Goal: Check status: Check status

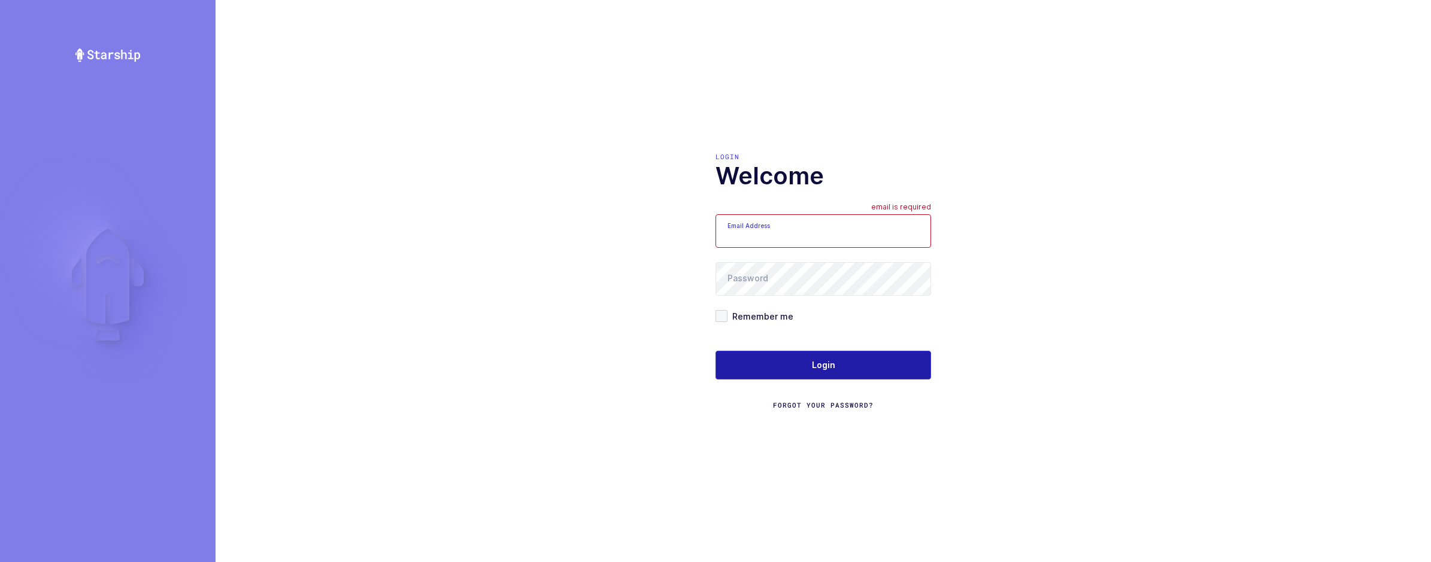
type input "[EMAIL_ADDRESS][DOMAIN_NAME]"
click at [818, 370] on span "Login" at bounding box center [823, 365] width 23 height 12
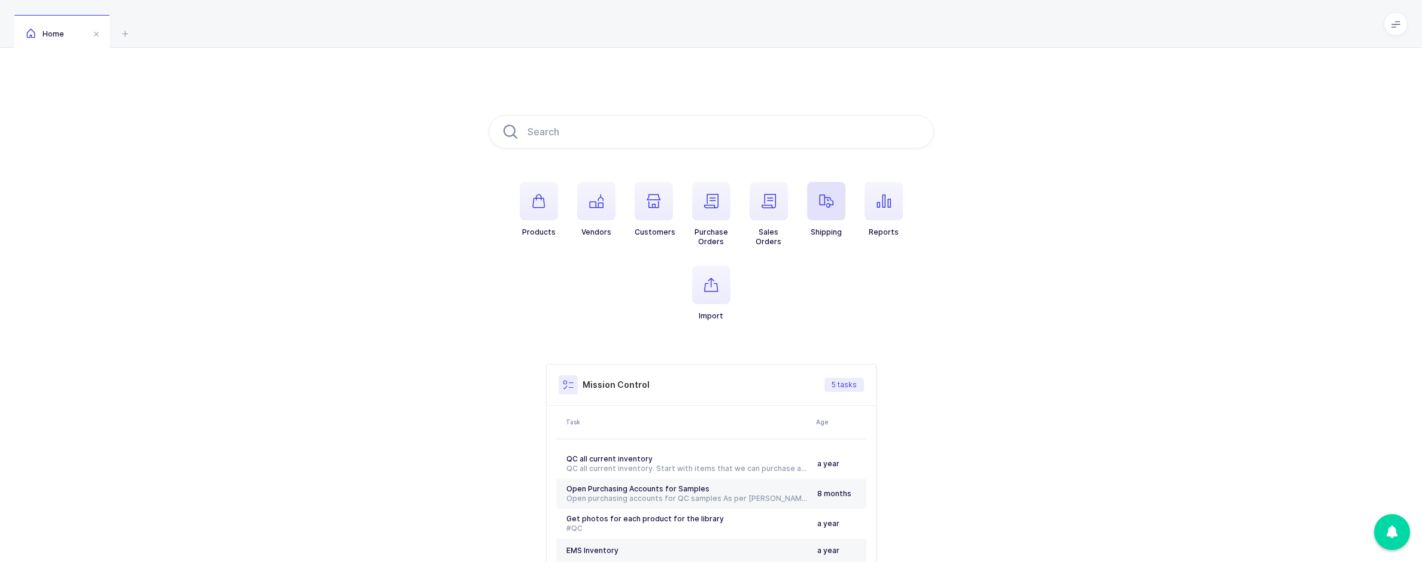
click at [831, 202] on icon "button" at bounding box center [826, 201] width 14 height 14
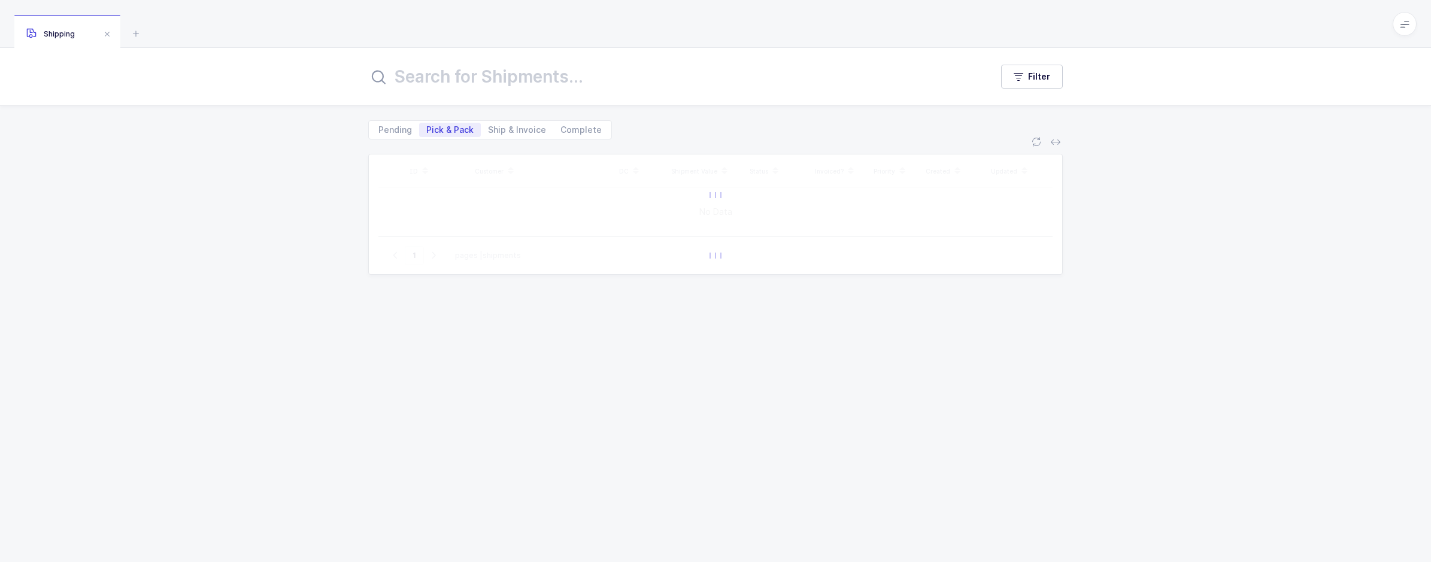
click at [438, 79] on input "text" at bounding box center [672, 76] width 609 height 29
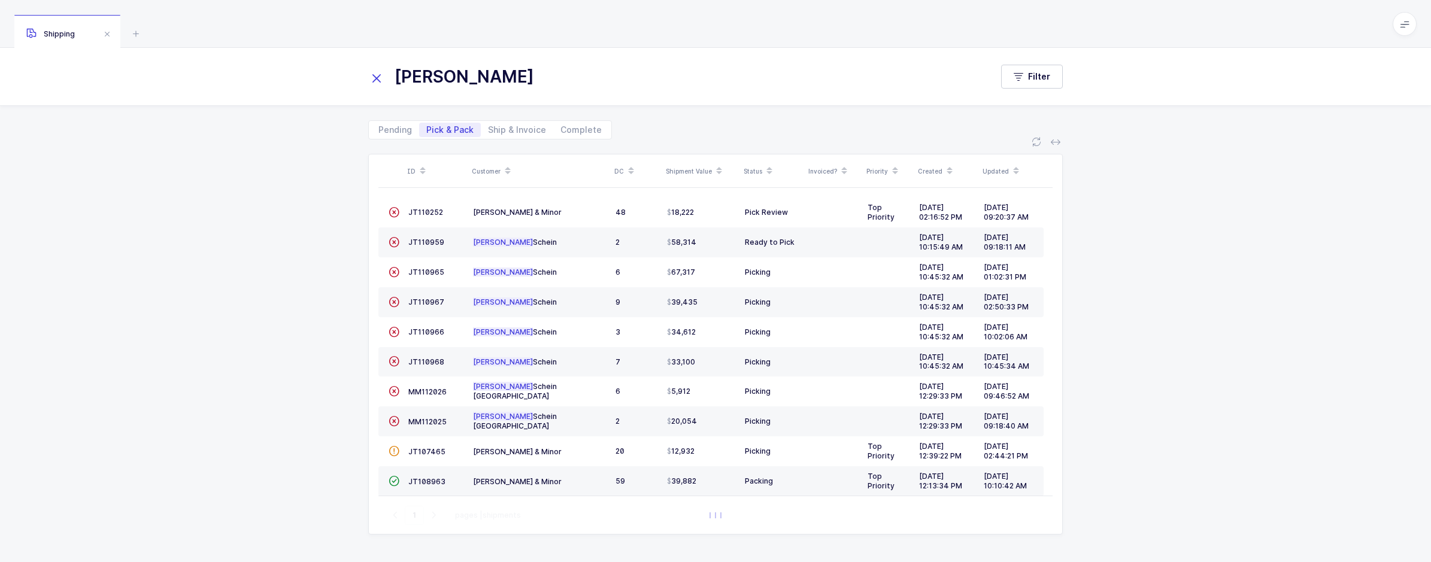
type input "henry"
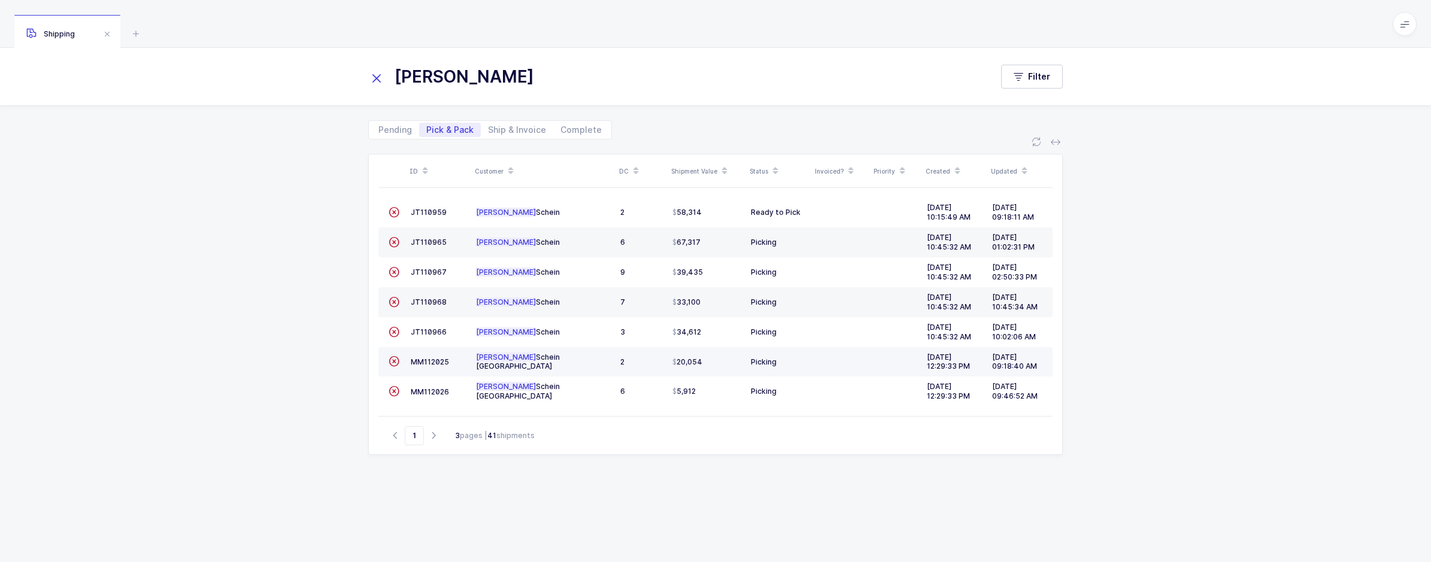
click at [423, 356] on td "MM112025" at bounding box center [438, 362] width 65 height 30
click at [424, 363] on span "MM112025" at bounding box center [430, 361] width 38 height 9
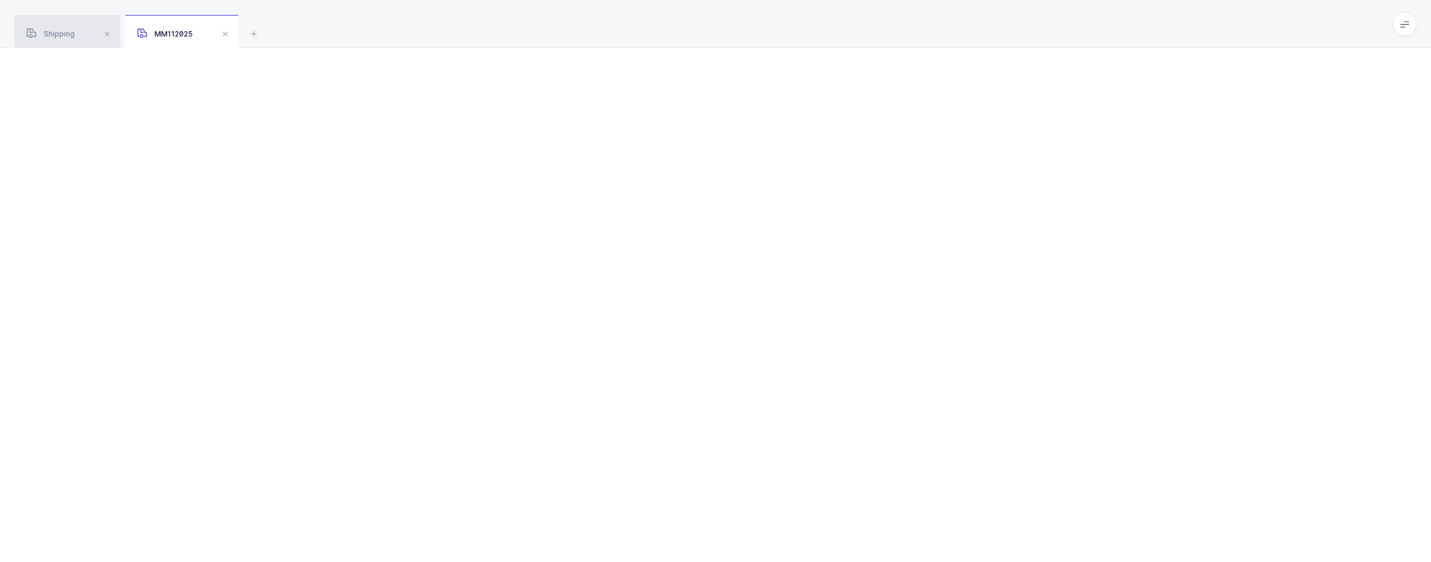
click at [56, 43] on div "Shipping" at bounding box center [67, 32] width 106 height 34
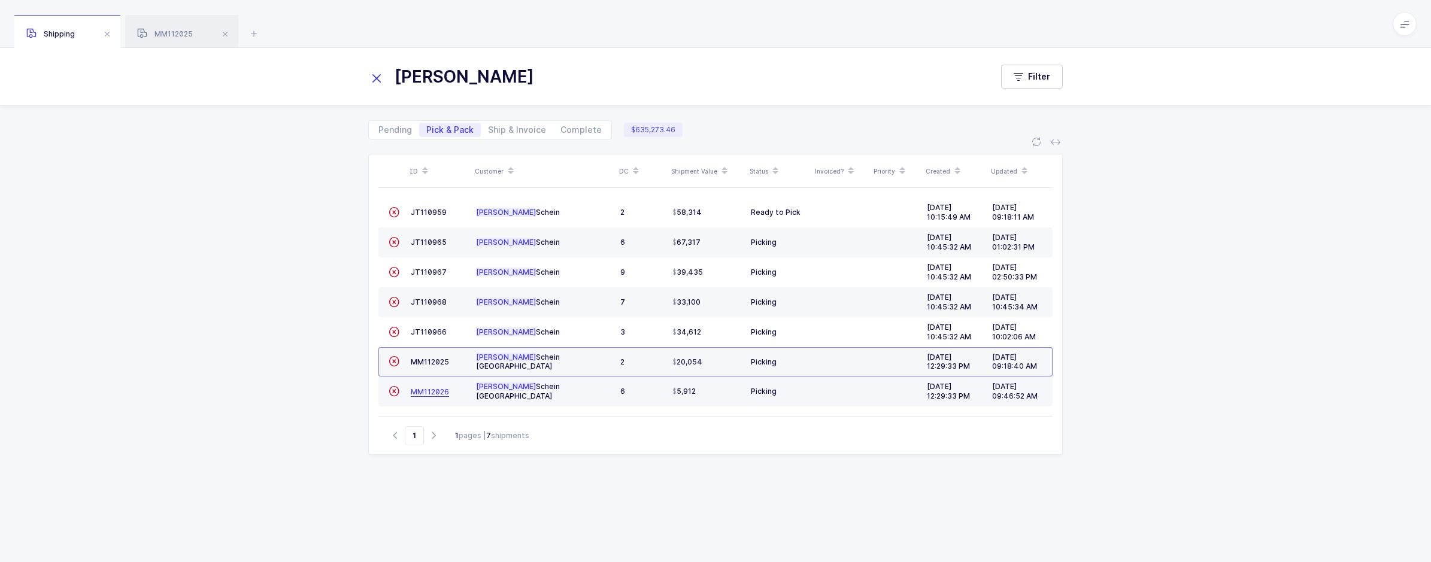
click at [425, 389] on span "MM112026" at bounding box center [430, 391] width 38 height 9
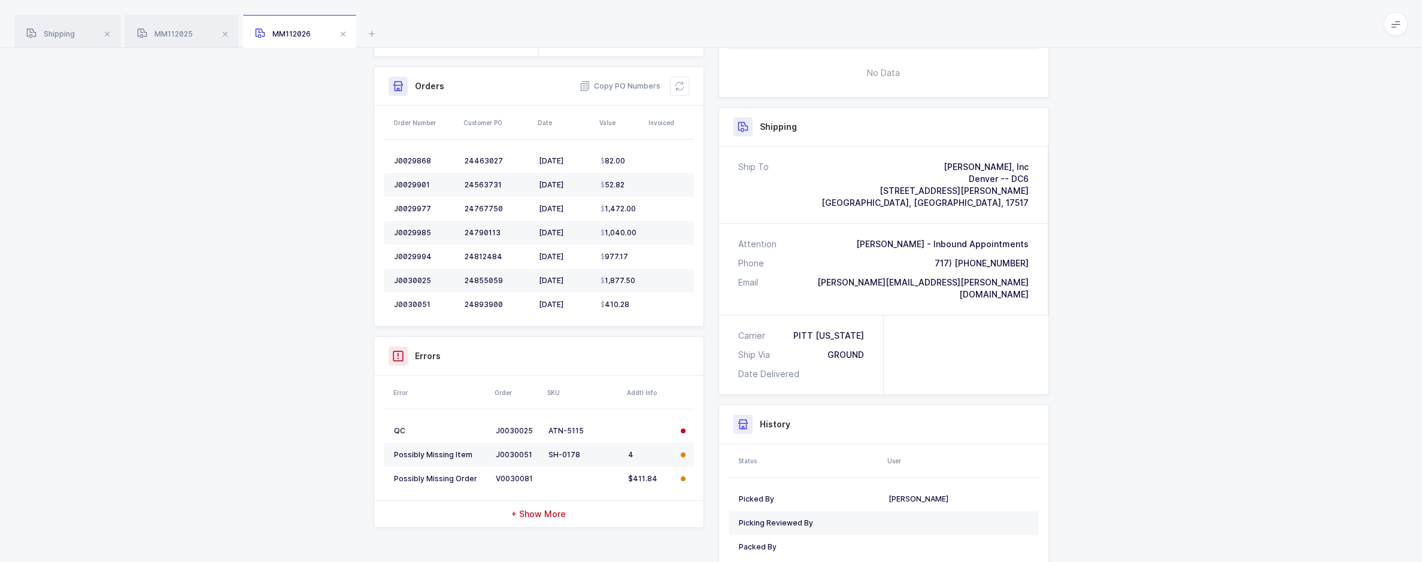
scroll to position [248, 0]
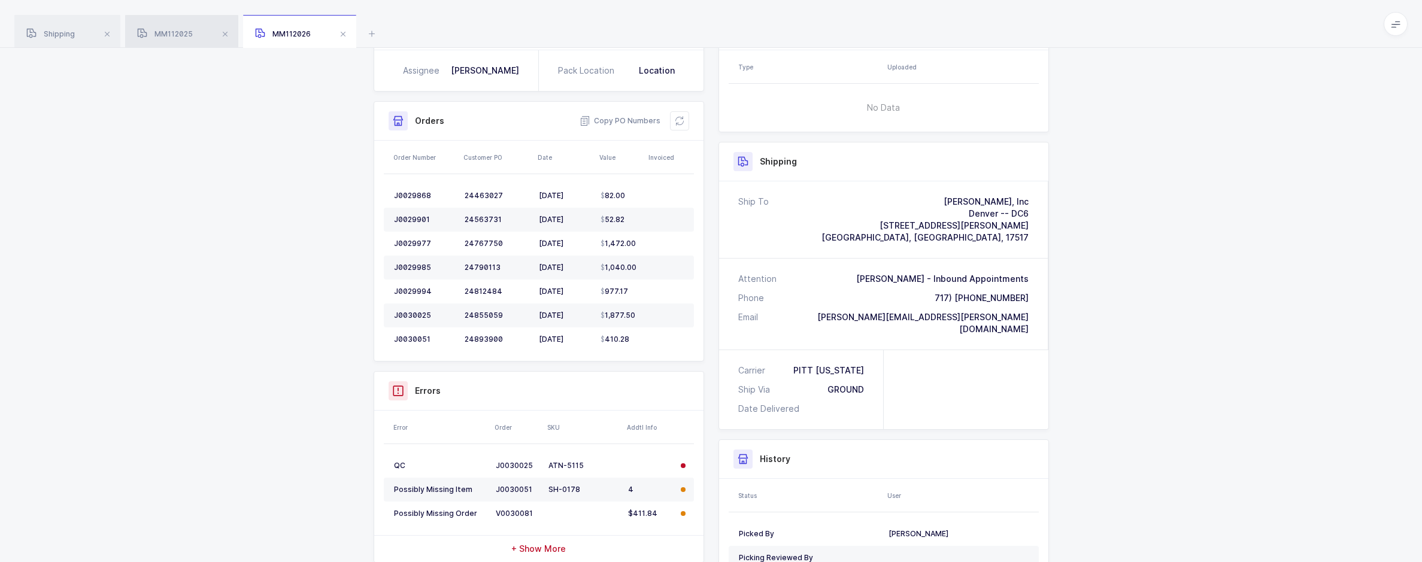
click at [193, 34] on span "MM112025" at bounding box center [165, 33] width 56 height 9
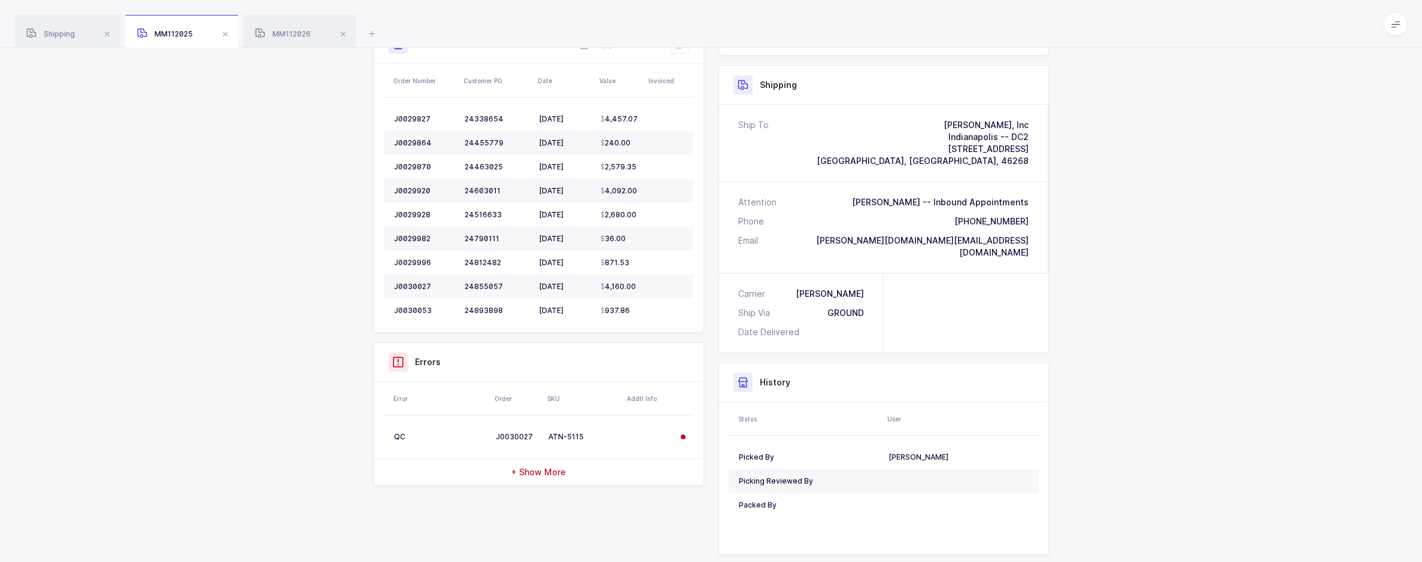
scroll to position [276, 0]
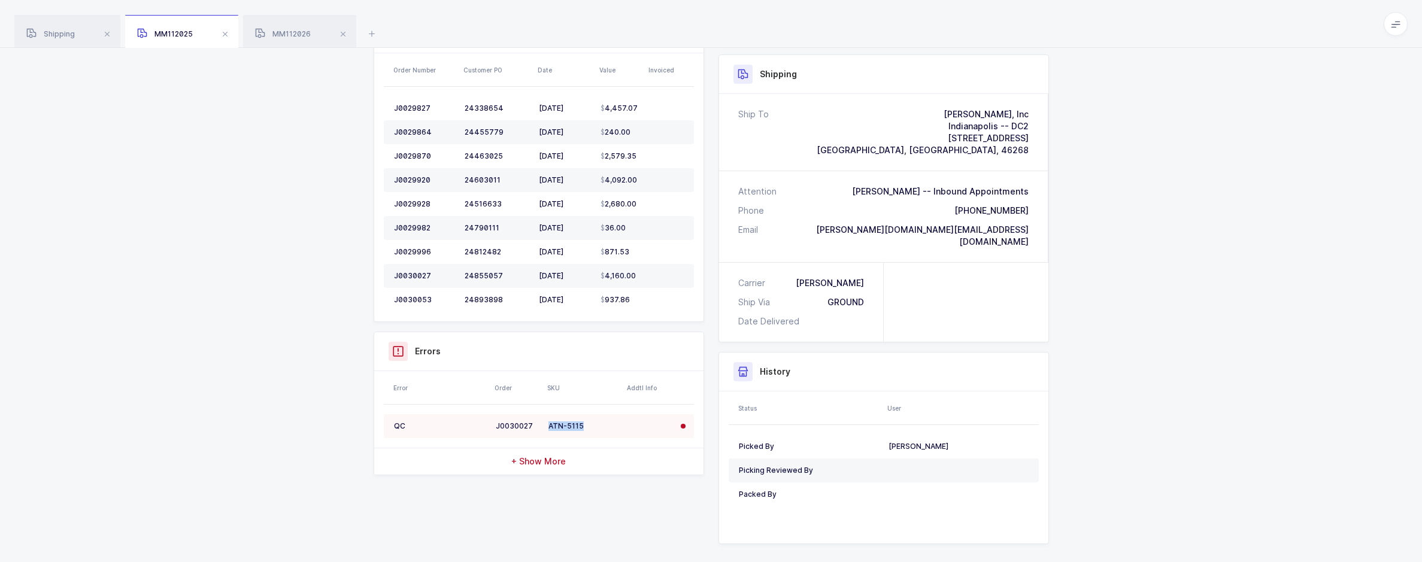
drag, startPoint x: 593, startPoint y: 419, endPoint x: 550, endPoint y: 419, distance: 43.1
click at [550, 421] on div "ATN-5115" at bounding box center [583, 426] width 70 height 10
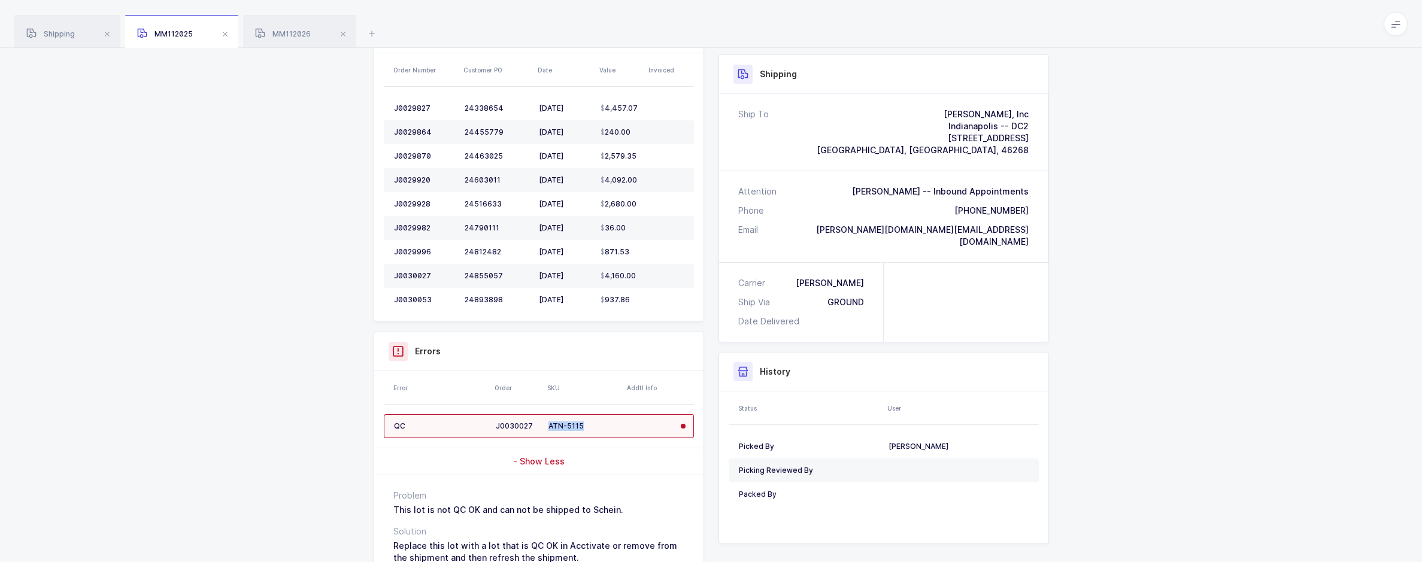
copy div "ATN-5115"
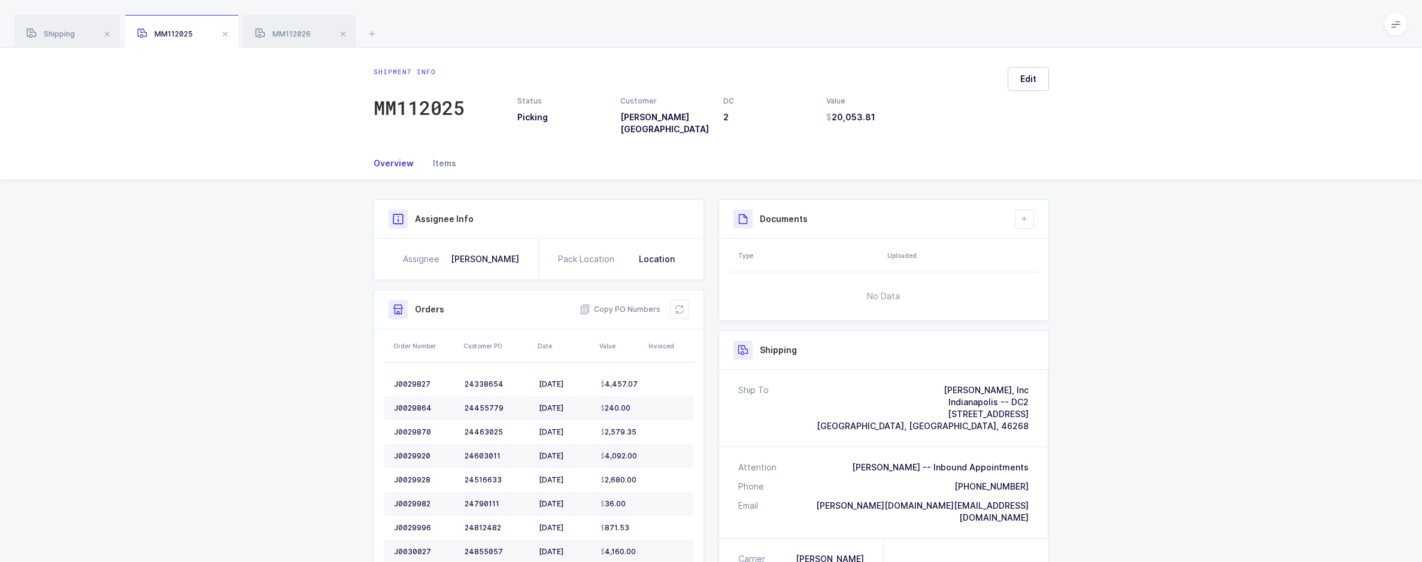
click at [438, 151] on div "Items" at bounding box center [439, 163] width 33 height 32
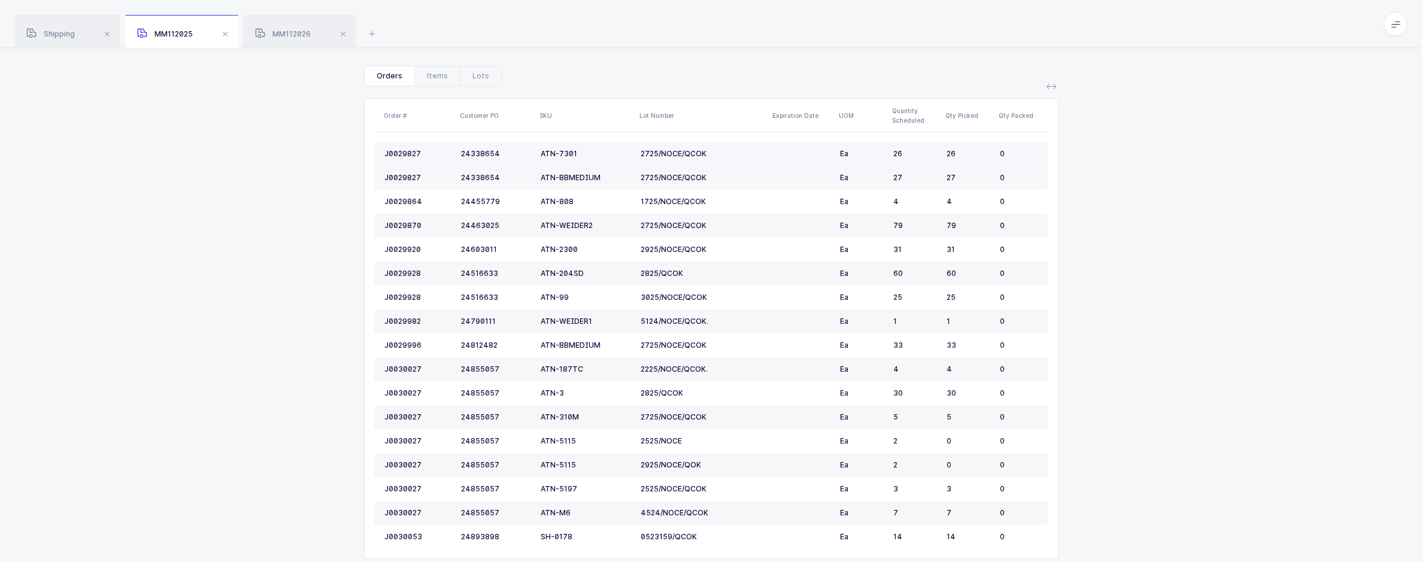
scroll to position [151, 0]
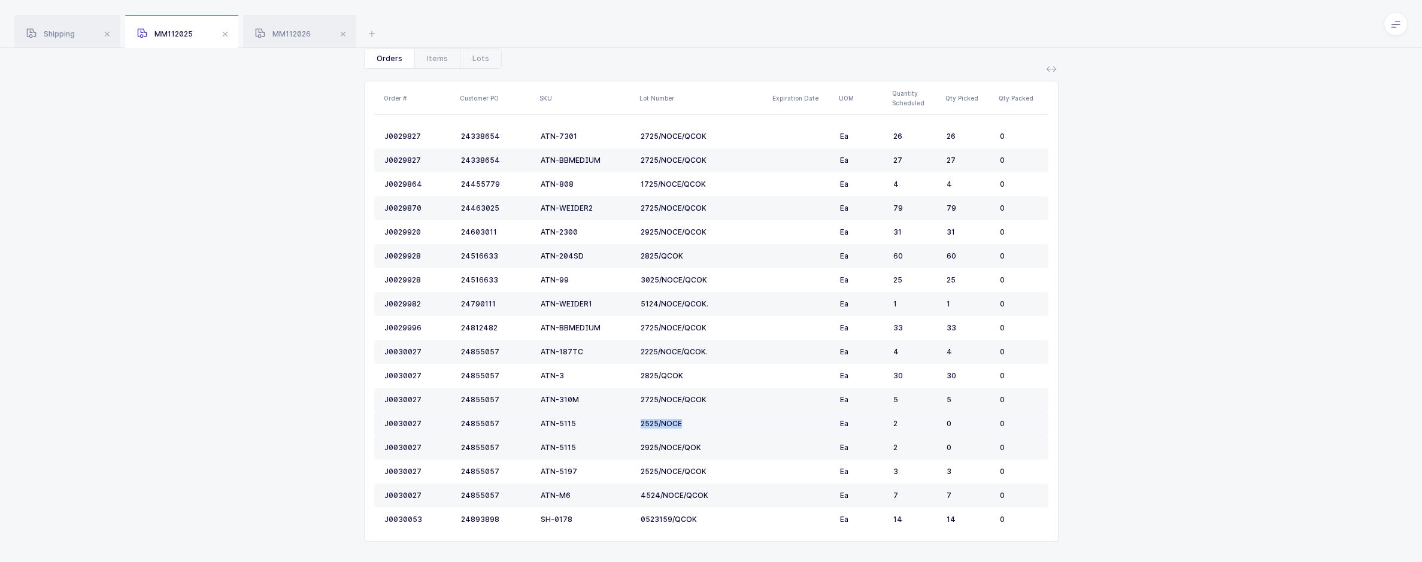
drag, startPoint x: 663, startPoint y: 414, endPoint x: 621, endPoint y: 413, distance: 41.9
click at [621, 413] on tr "J0030027 24855057 ATN-5115 2525/NOCE Ea 2 0 0" at bounding box center [711, 424] width 674 height 24
copy tr "2525/NOCE"
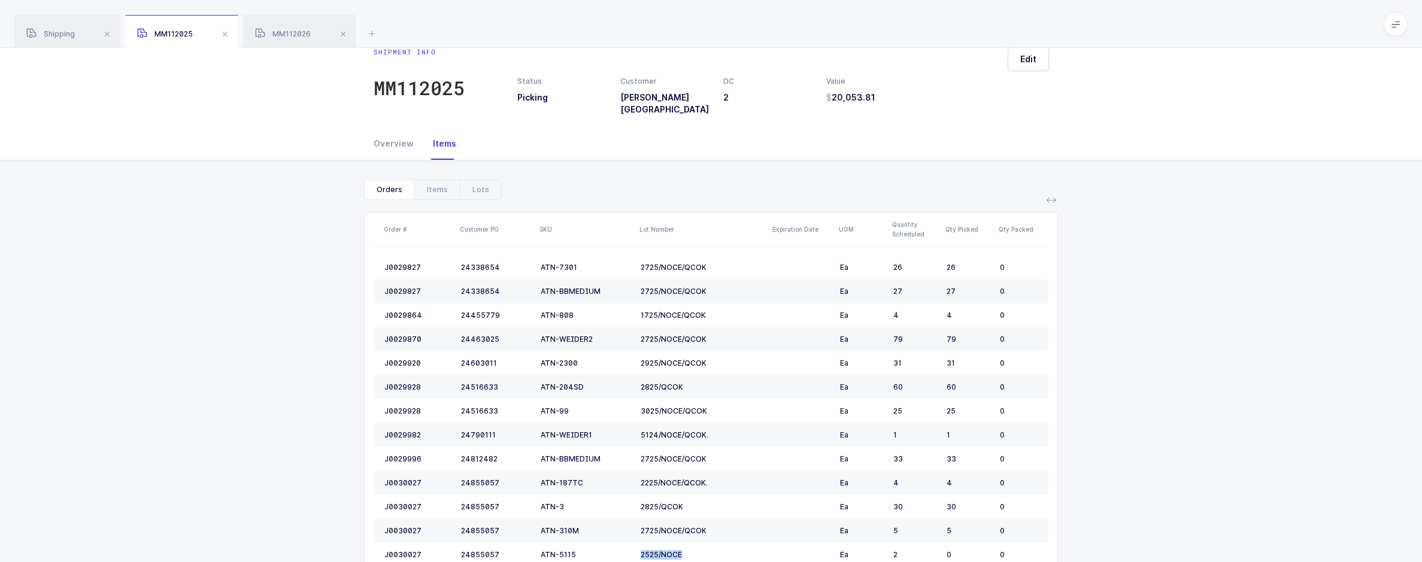
scroll to position [0, 0]
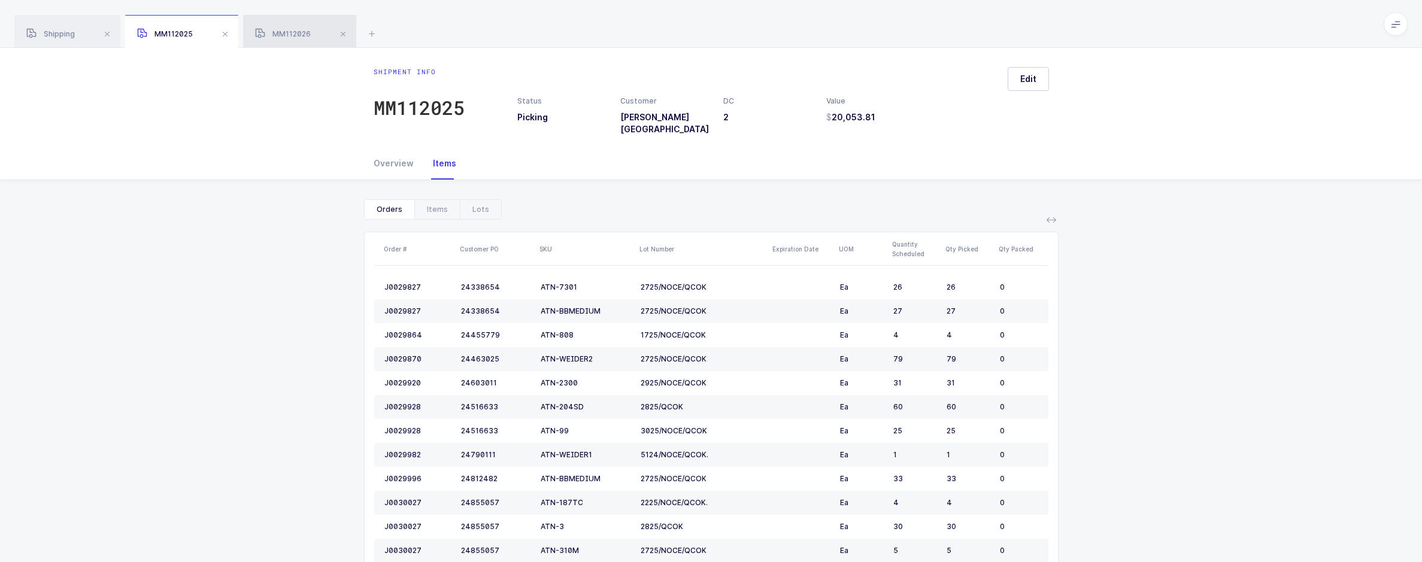
click at [279, 36] on span "MM112026" at bounding box center [283, 33] width 56 height 9
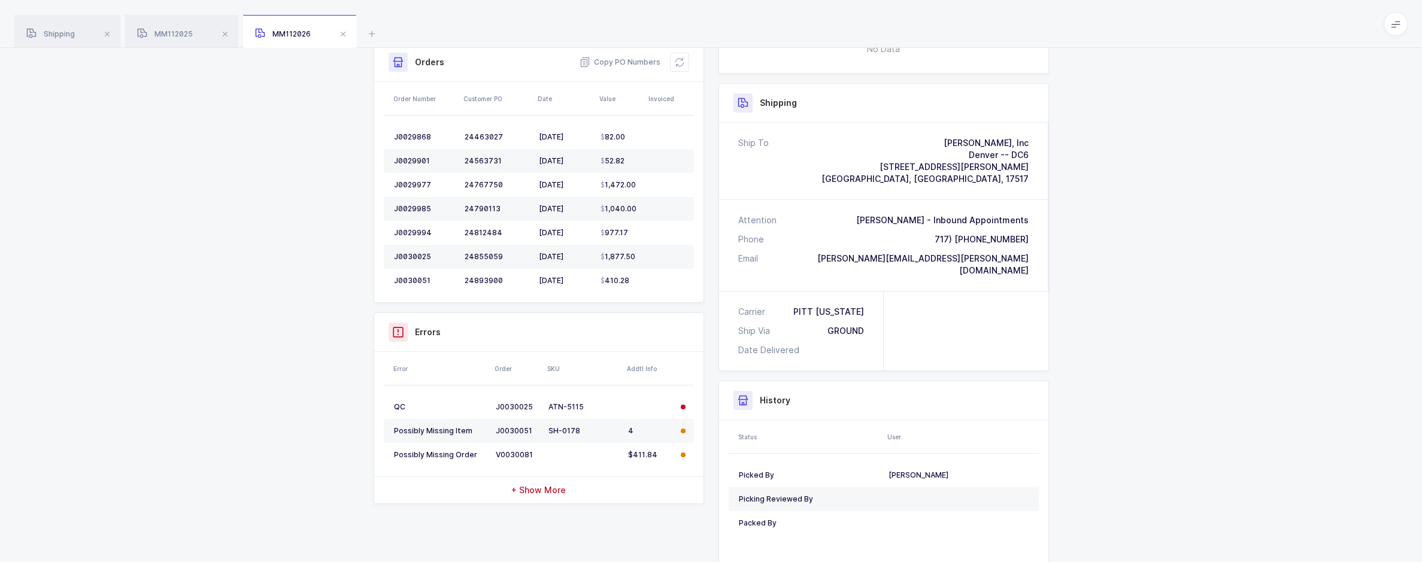
scroll to position [276, 0]
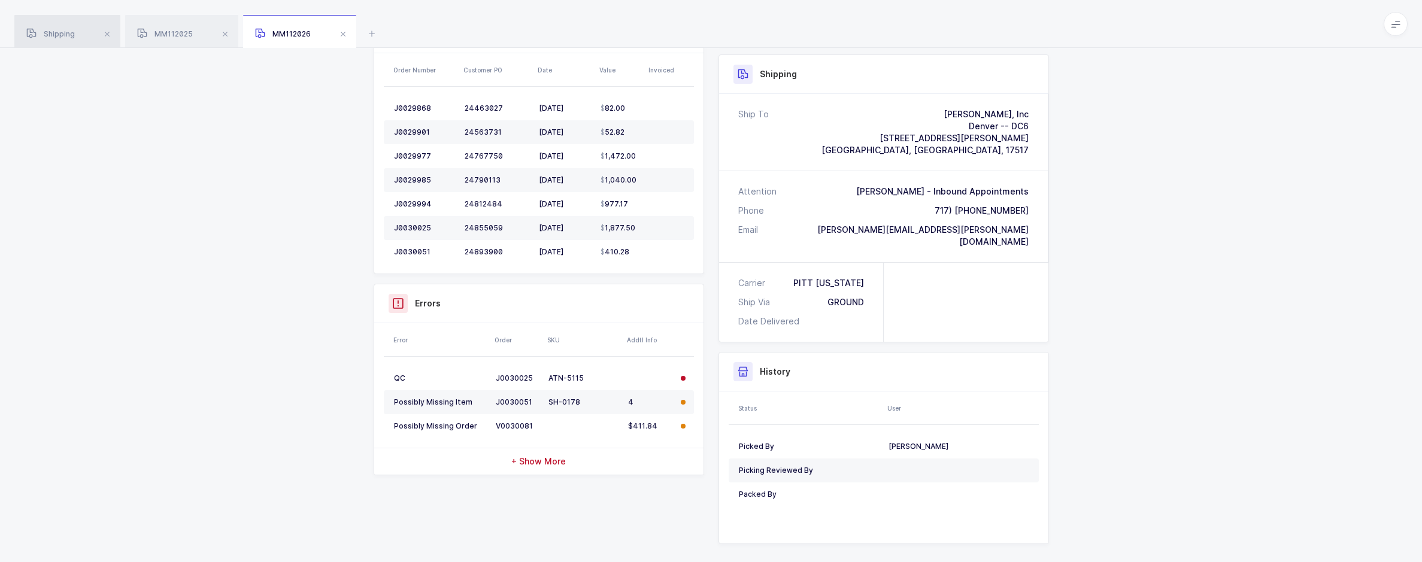
click at [84, 38] on div "Shipping" at bounding box center [67, 32] width 106 height 34
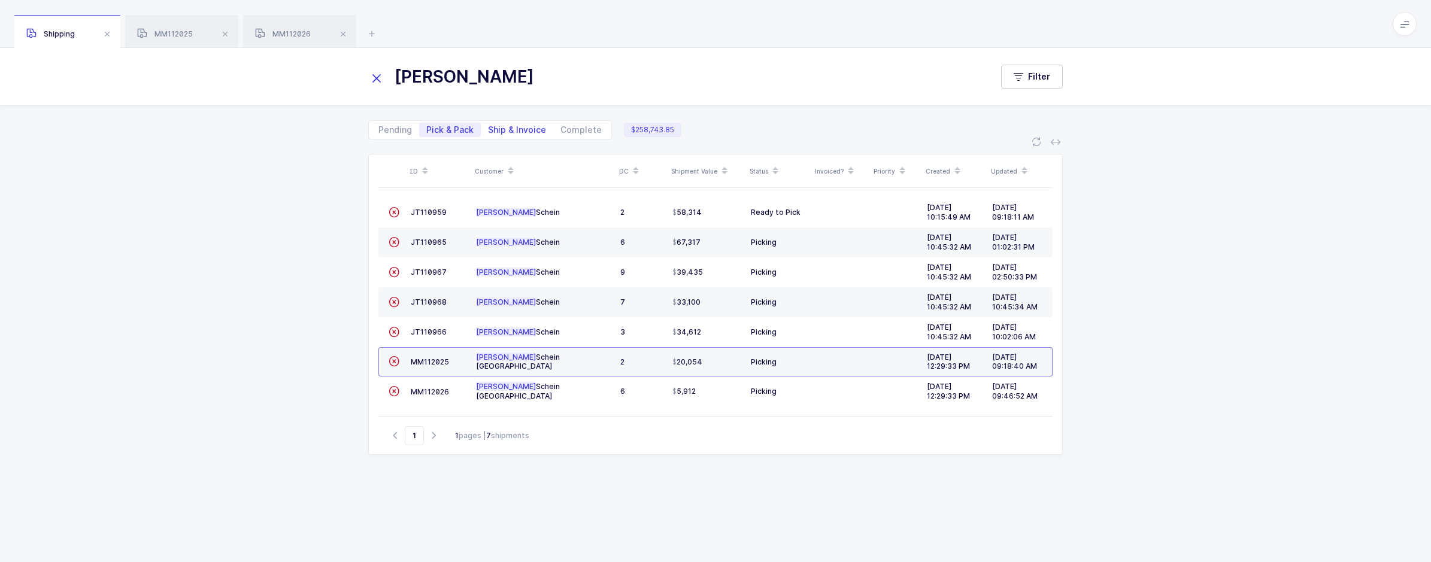
click at [509, 126] on span "Ship & Invoice" at bounding box center [517, 130] width 58 height 8
click at [488, 126] on input "Ship & Invoice" at bounding box center [485, 127] width 8 height 8
radio input "true"
radio input "false"
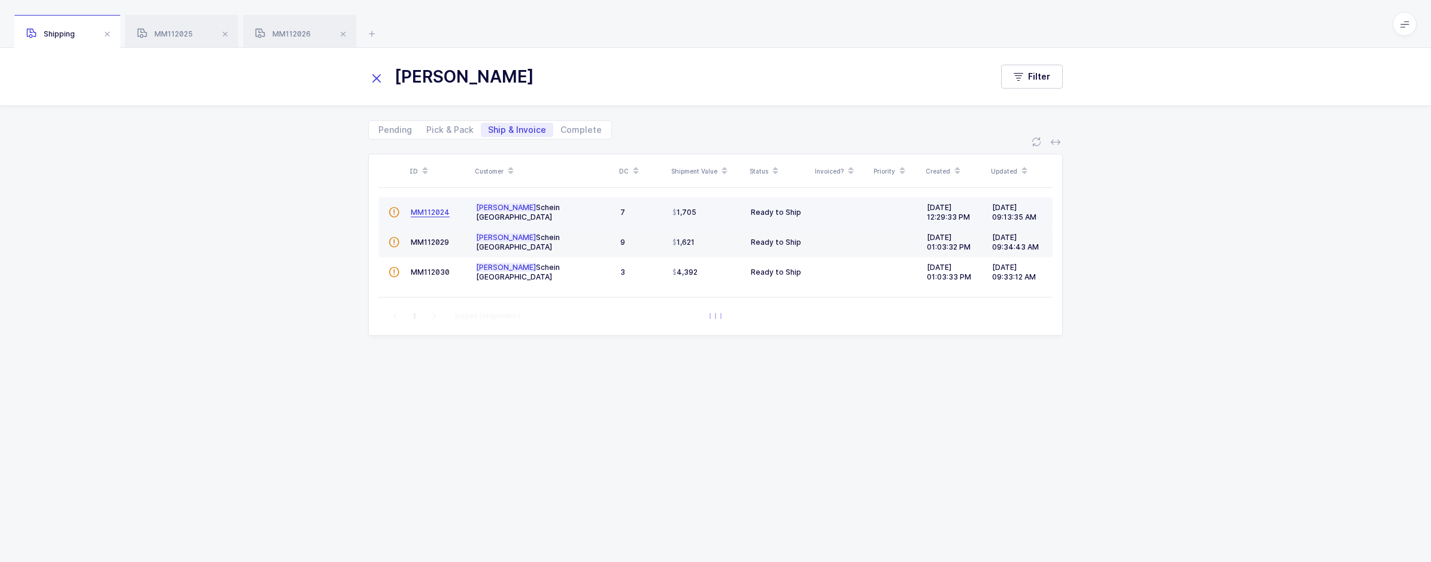
click at [427, 215] on span "MM112024" at bounding box center [430, 212] width 39 height 9
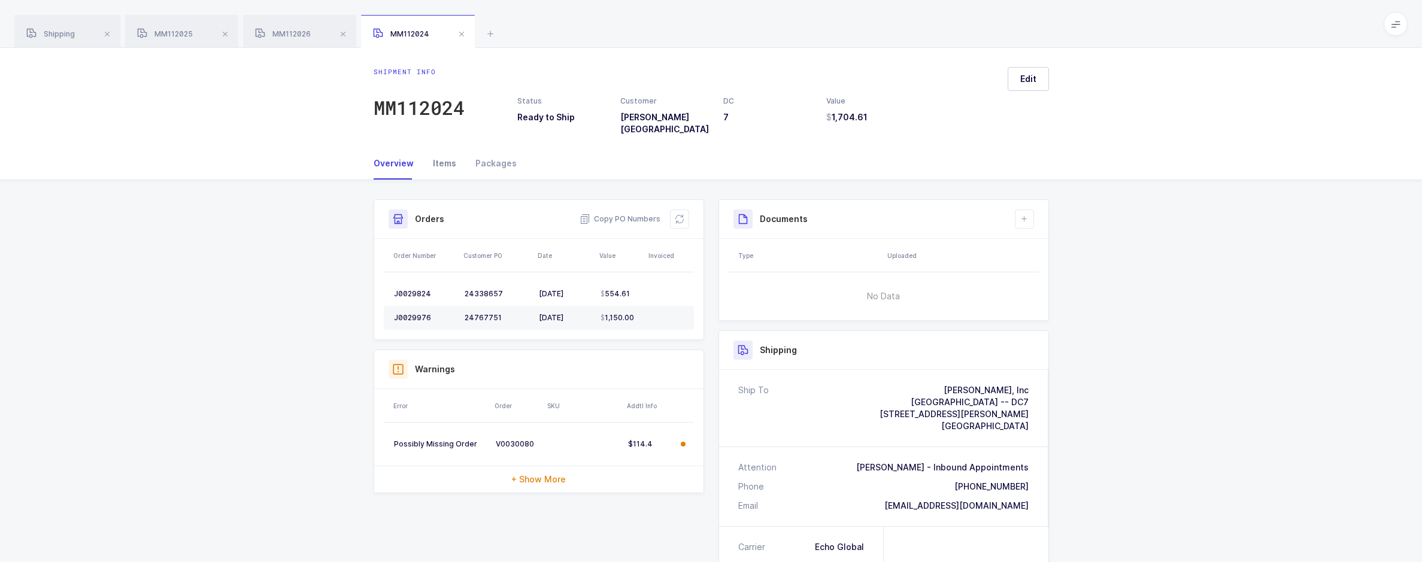
click at [446, 158] on div "Items" at bounding box center [444, 163] width 42 height 32
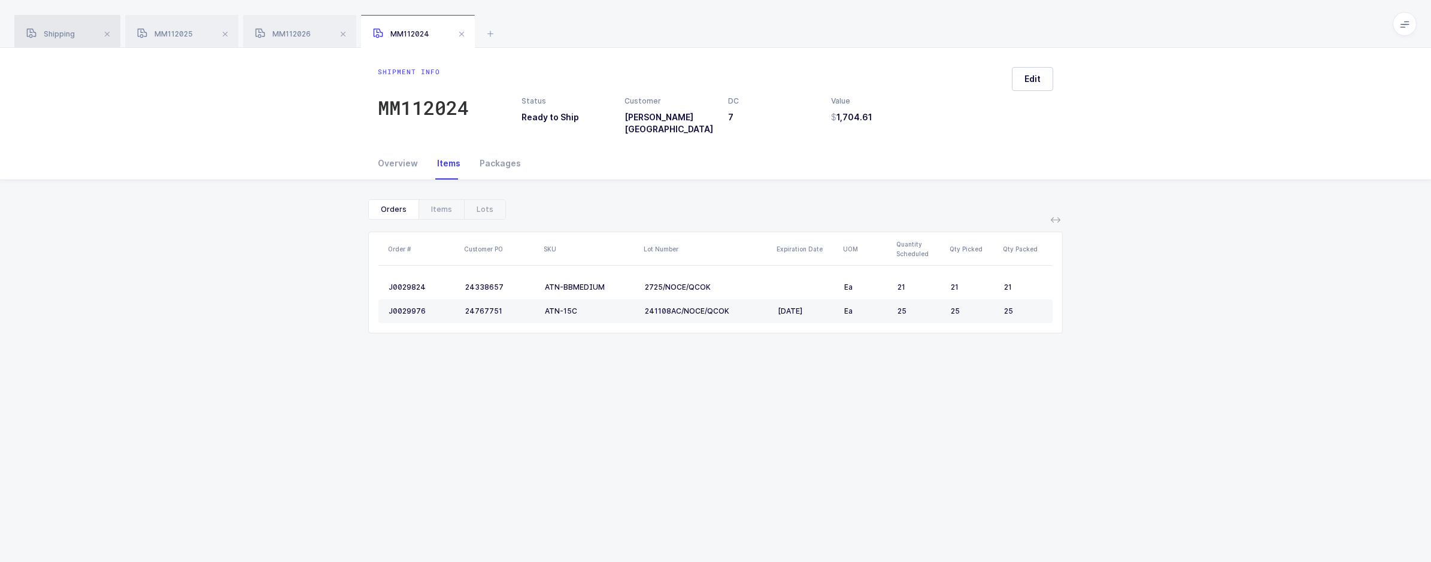
click at [89, 36] on div "Shipping" at bounding box center [67, 32] width 106 height 34
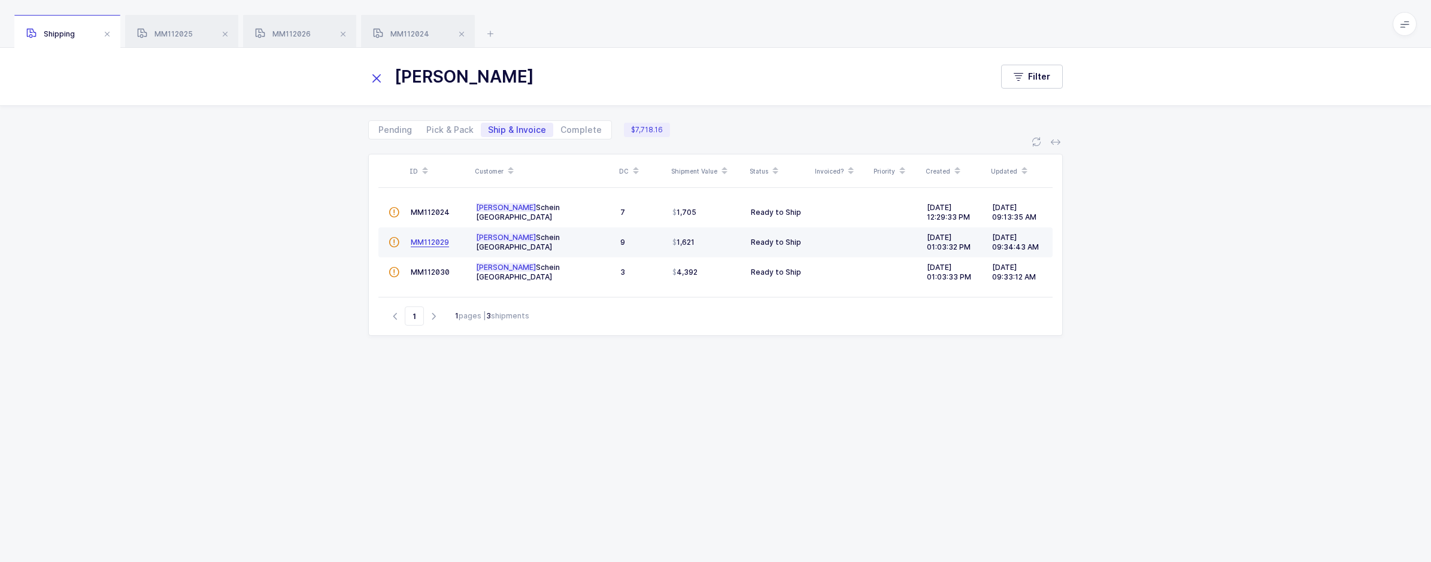
click at [433, 240] on span "MM112029" at bounding box center [430, 242] width 38 height 9
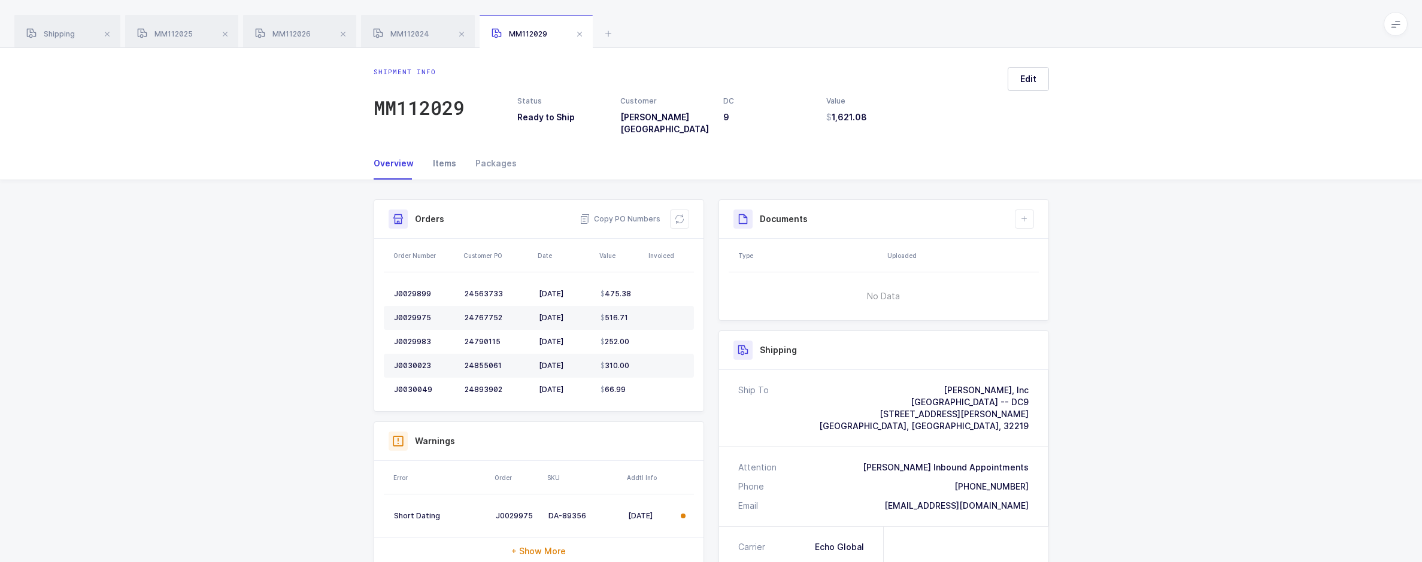
click at [433, 160] on div "Items" at bounding box center [444, 163] width 42 height 32
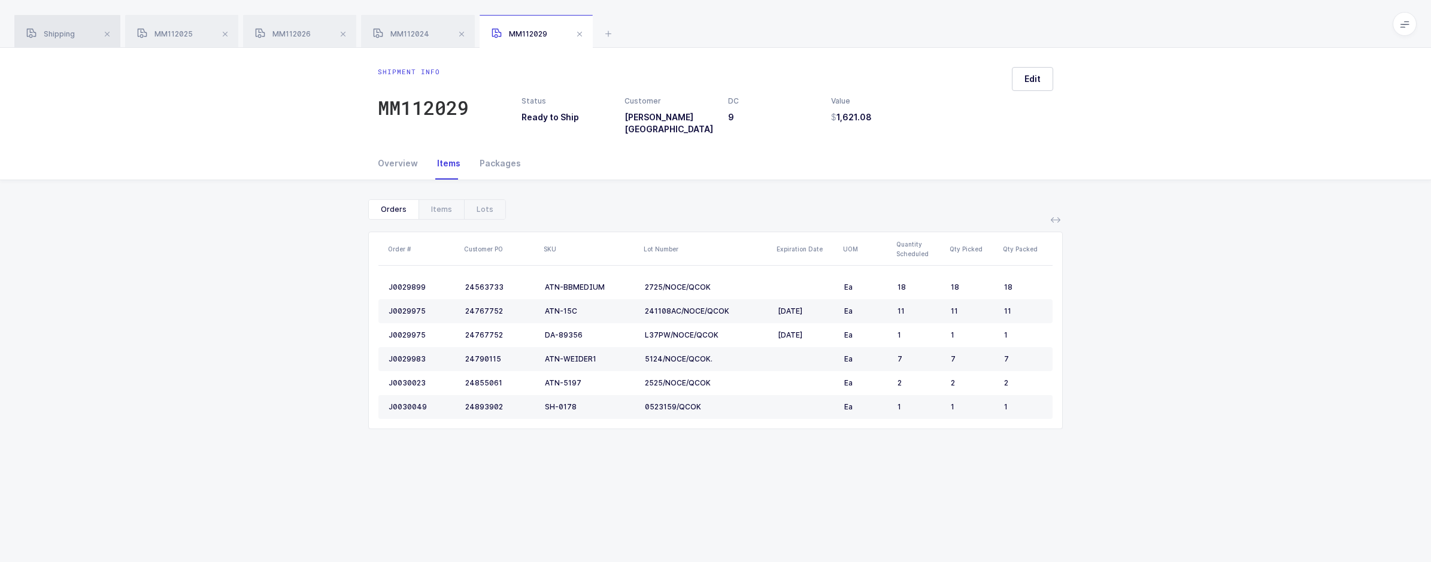
click at [71, 38] on div "Shipping" at bounding box center [67, 32] width 106 height 34
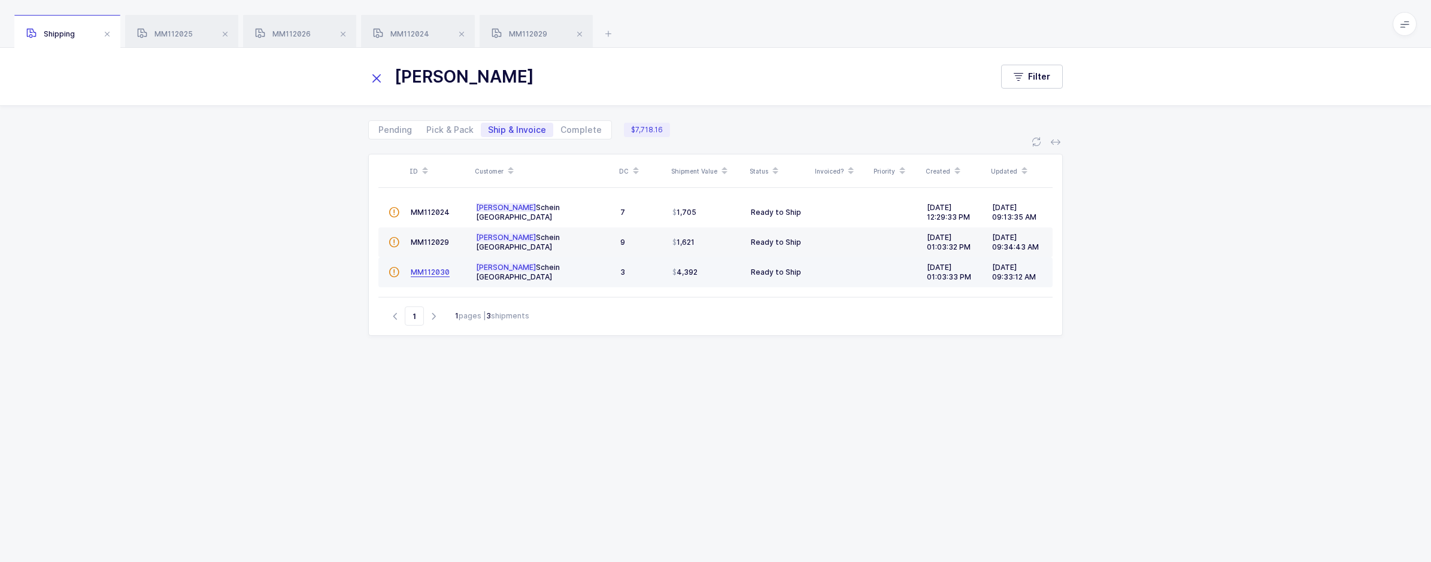
click at [443, 269] on span "MM112030" at bounding box center [430, 272] width 39 height 9
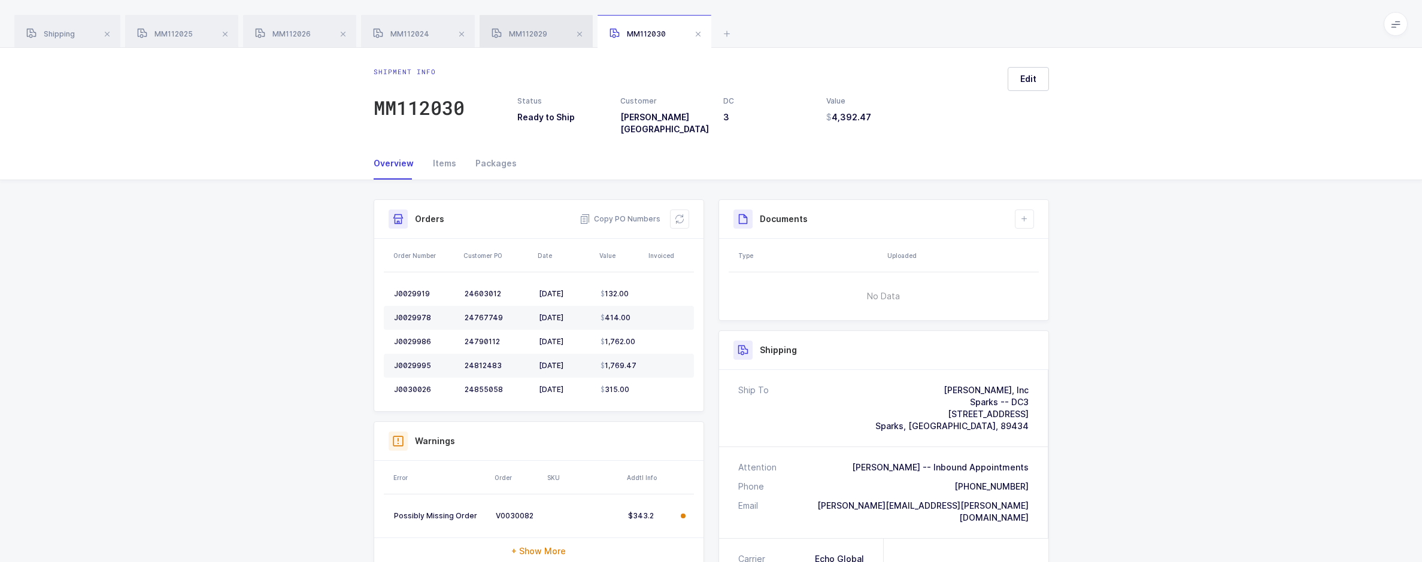
click at [528, 44] on div "MM112029" at bounding box center [535, 32] width 113 height 34
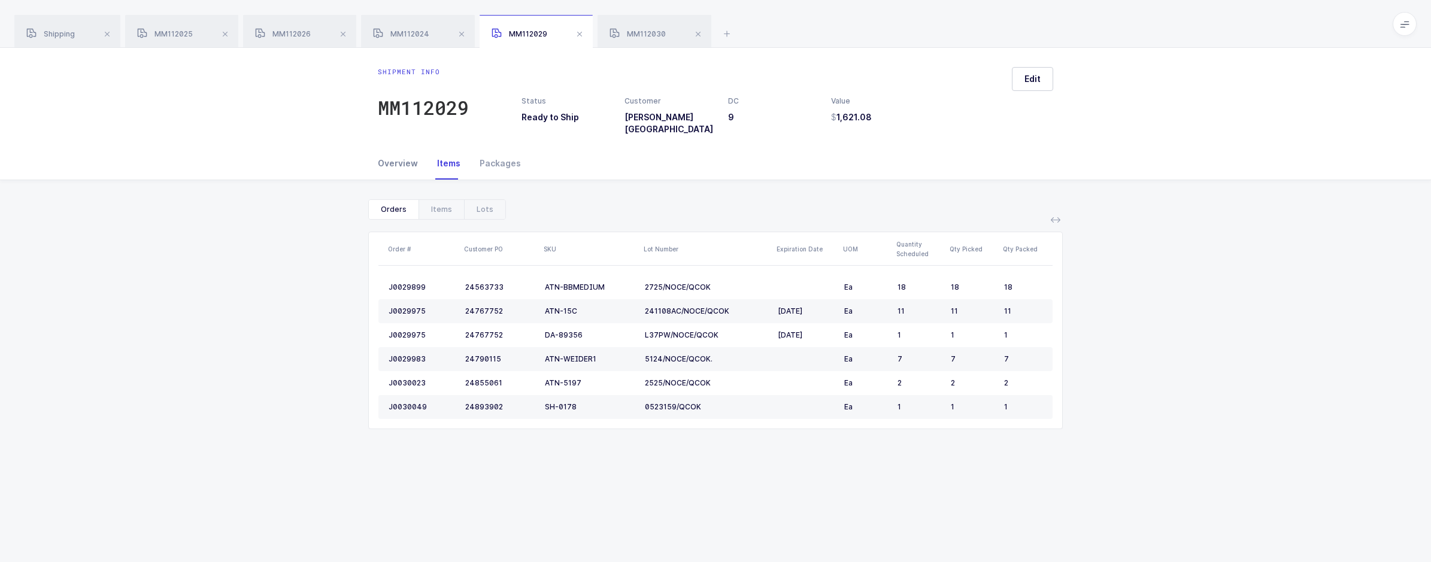
click at [406, 166] on div "Overview" at bounding box center [403, 163] width 50 height 32
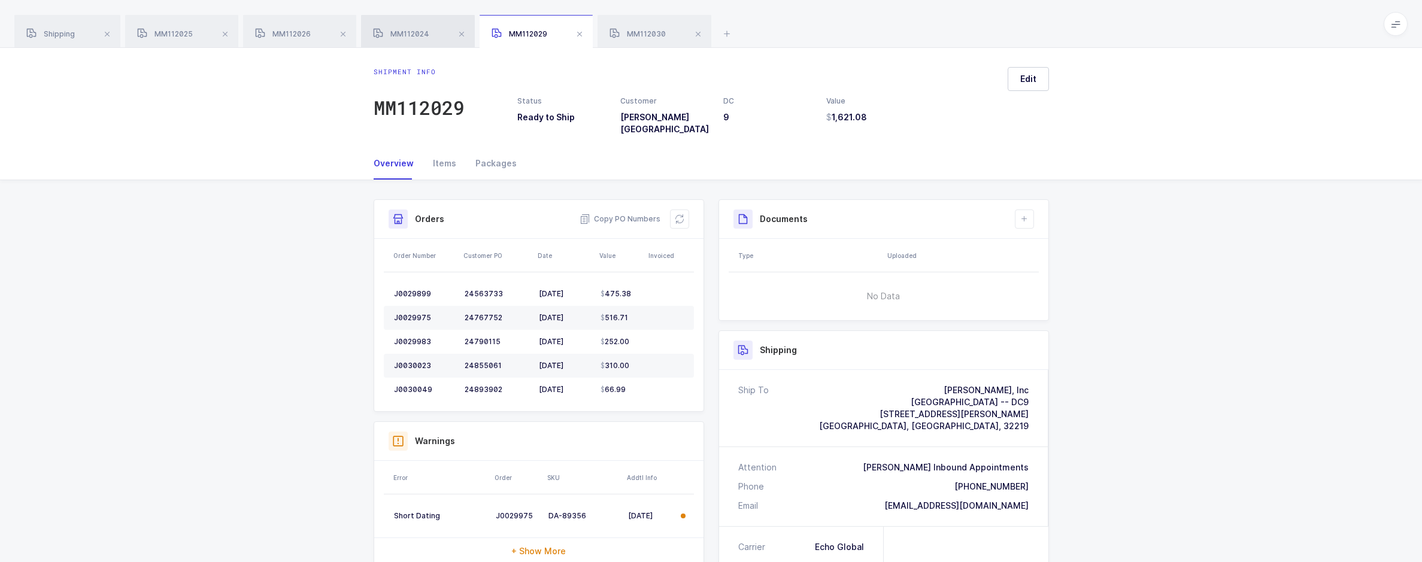
click at [411, 40] on div "MM112024" at bounding box center [418, 32] width 114 height 34
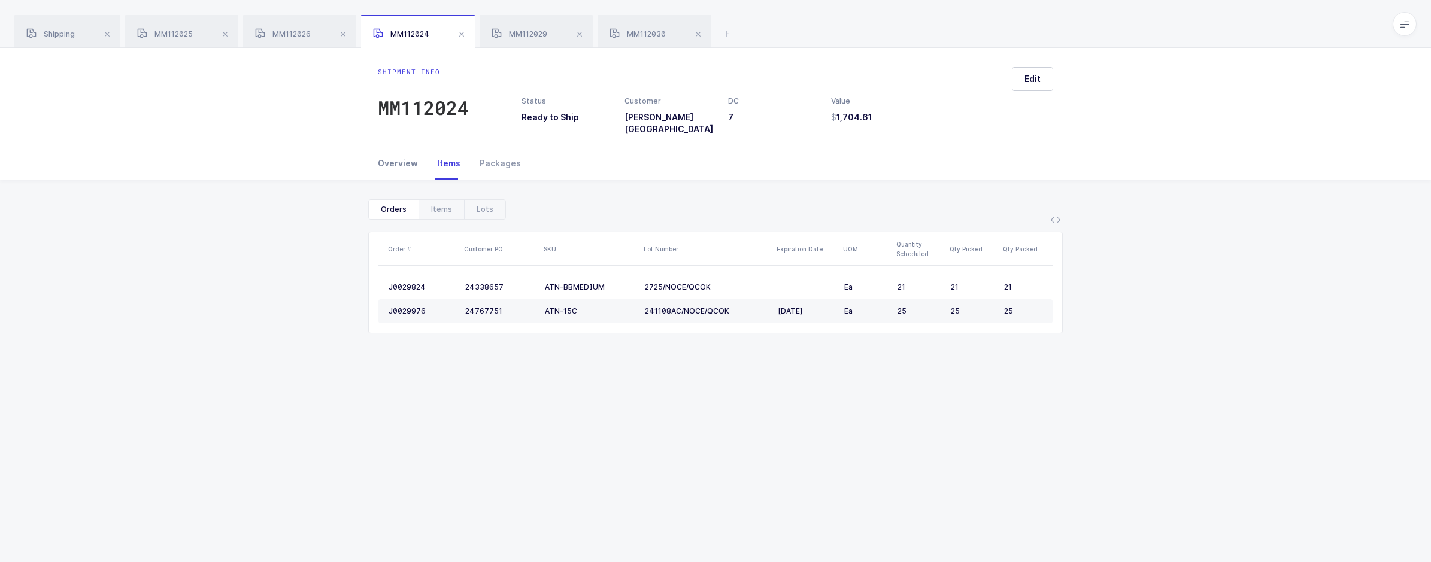
click at [396, 158] on div "Overview" at bounding box center [403, 163] width 50 height 32
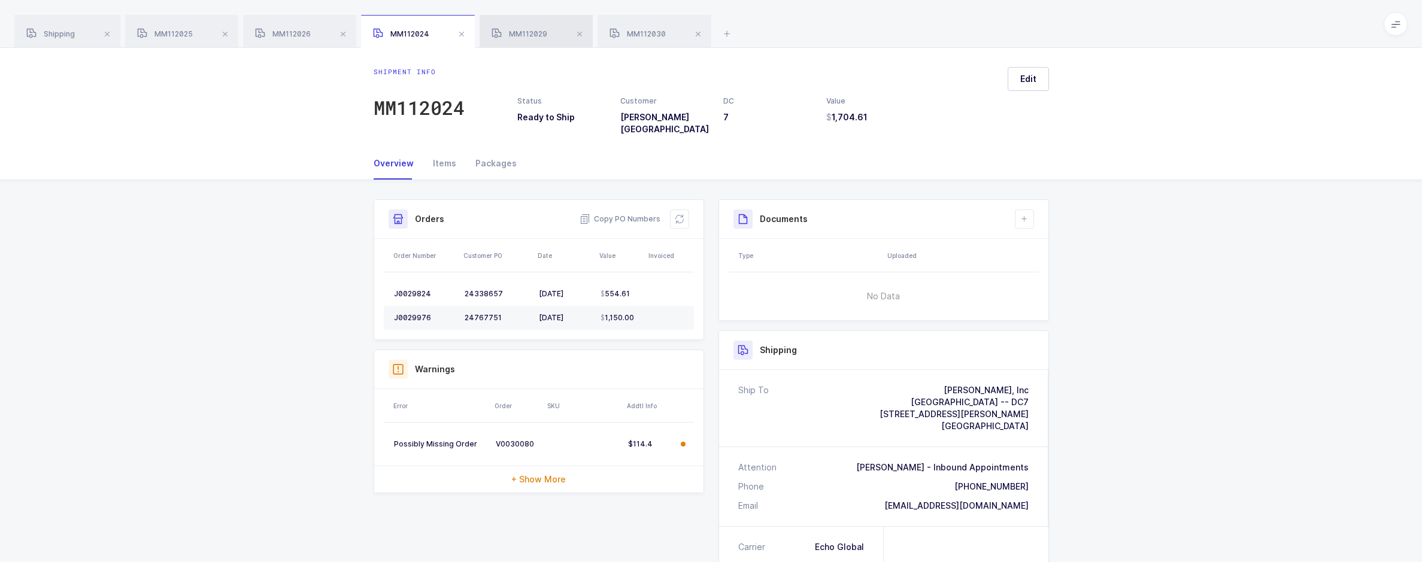
click at [527, 37] on span "MM112029" at bounding box center [519, 33] width 56 height 9
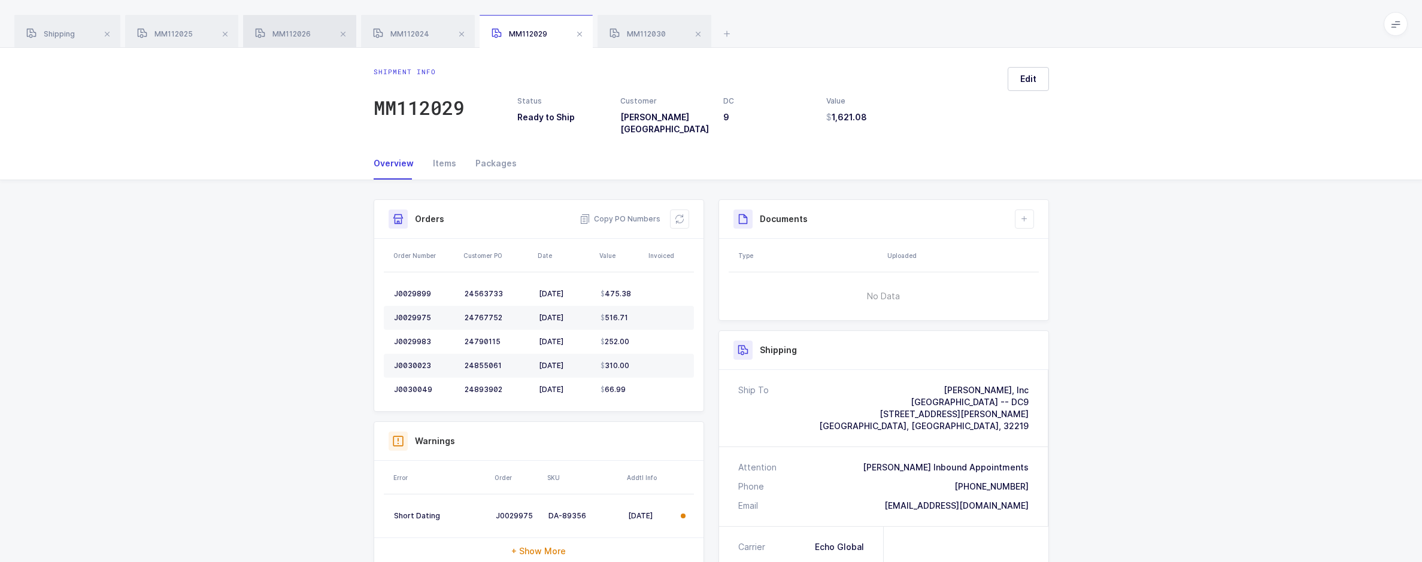
click at [283, 29] on span "MM112026" at bounding box center [283, 33] width 56 height 9
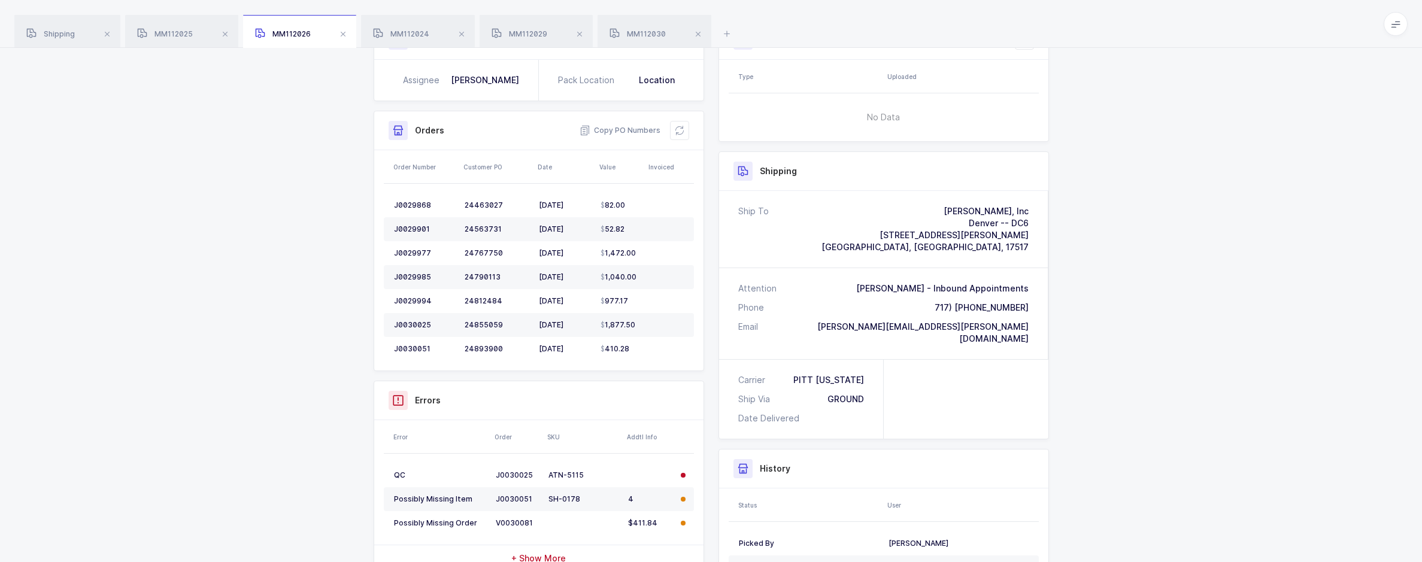
scroll to position [180, 0]
drag, startPoint x: 581, startPoint y: 471, endPoint x: 554, endPoint y: 470, distance: 26.9
click at [554, 470] on td "ATN-5115" at bounding box center [584, 475] width 80 height 24
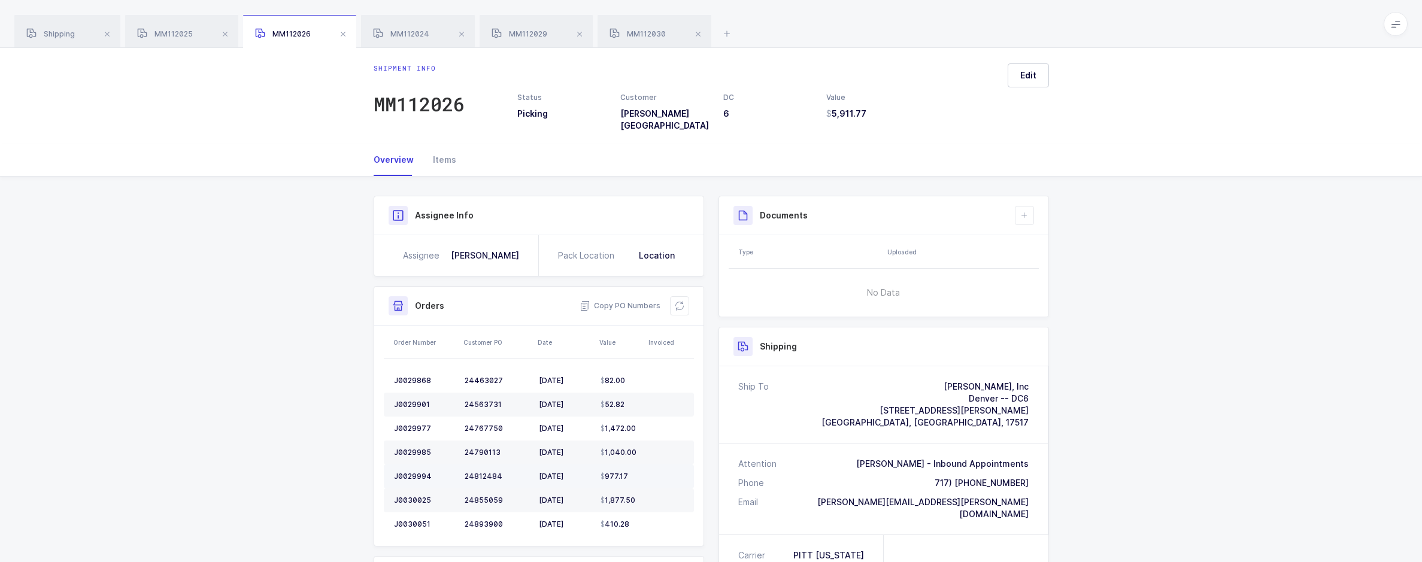
scroll to position [0, 0]
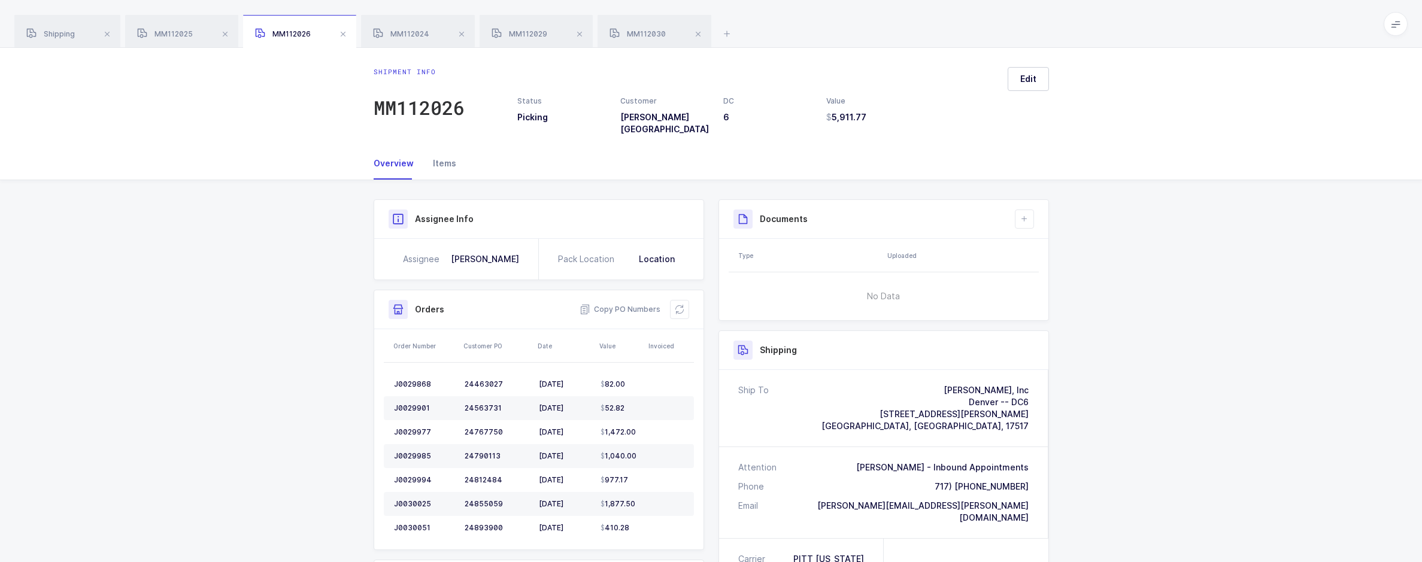
click at [448, 153] on div "Items" at bounding box center [439, 163] width 33 height 32
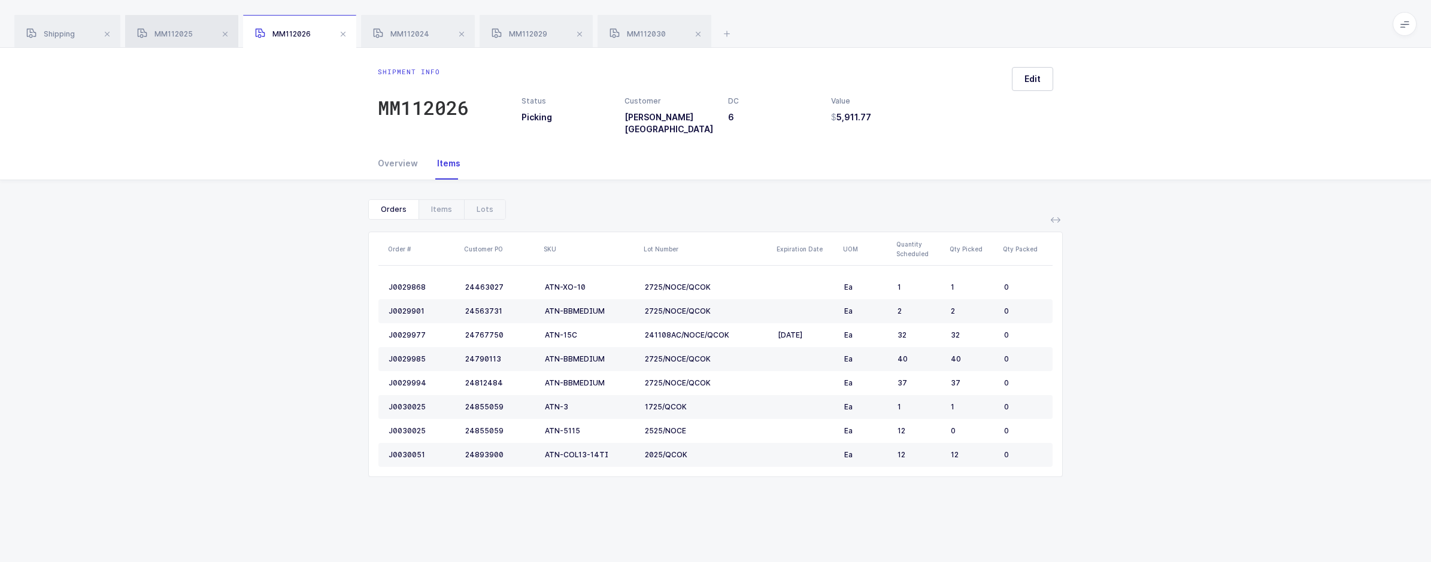
click at [165, 34] on span "MM112025" at bounding box center [165, 33] width 56 height 9
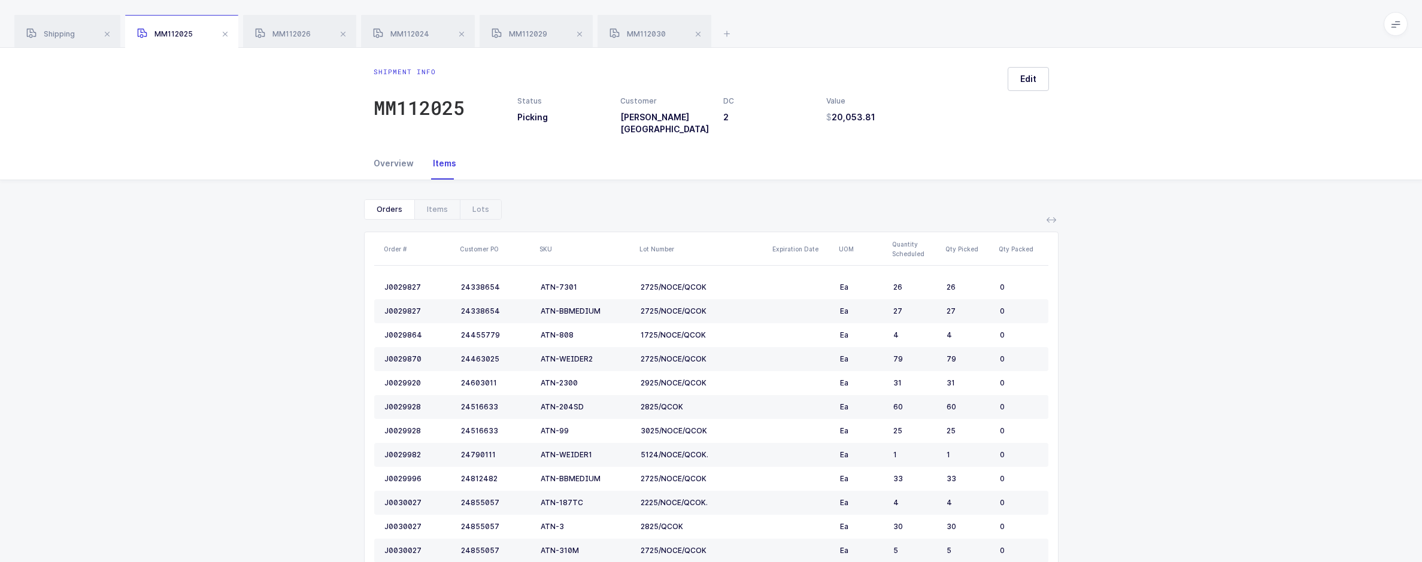
click at [378, 157] on div "Overview" at bounding box center [399, 163] width 50 height 32
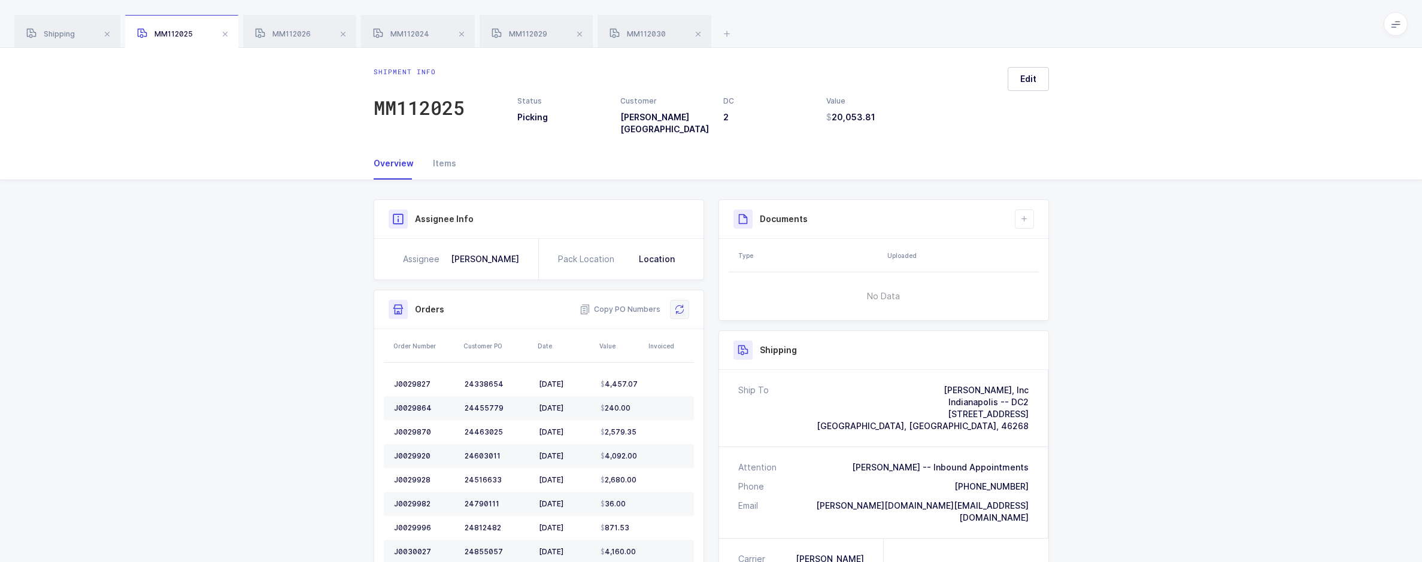
click at [676, 305] on icon at bounding box center [680, 310] width 10 height 10
click at [311, 32] on span "MM112026" at bounding box center [283, 33] width 56 height 9
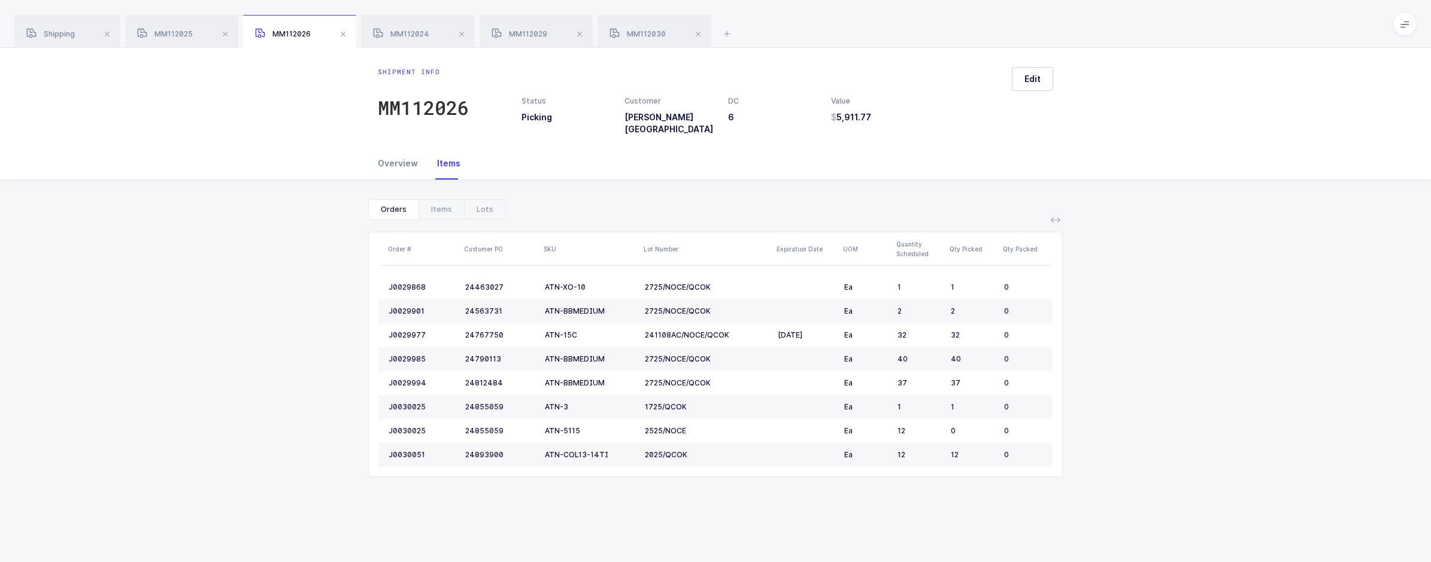
click at [389, 162] on div "Overview" at bounding box center [403, 163] width 50 height 32
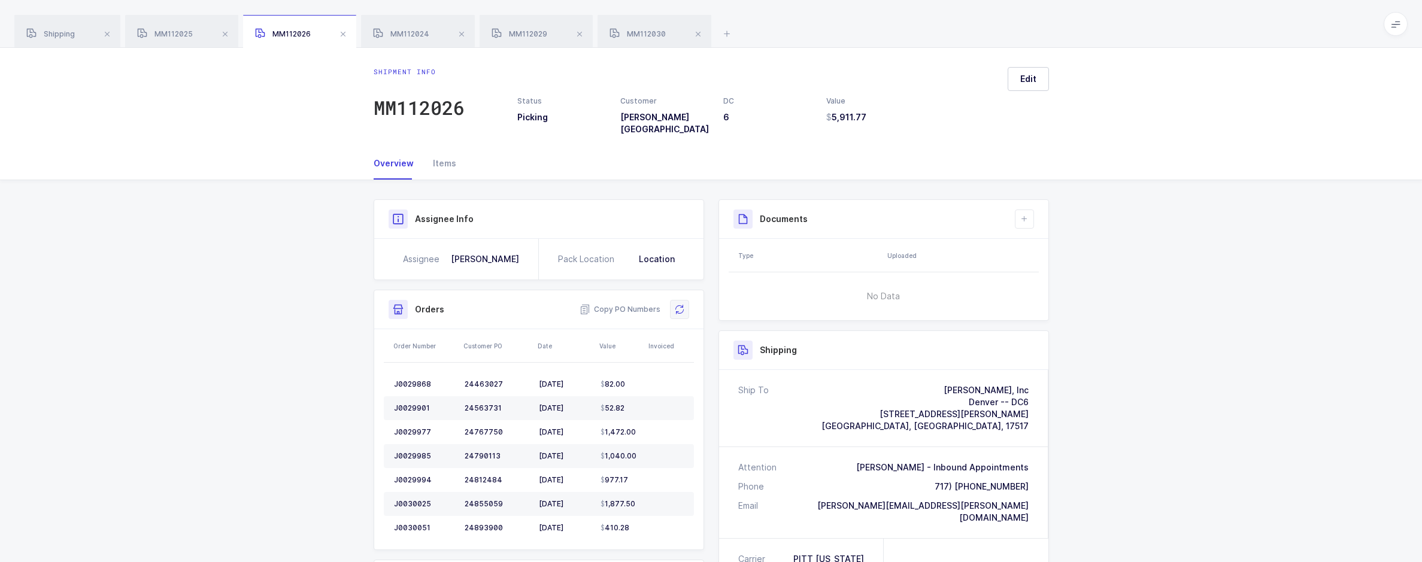
click at [681, 305] on icon at bounding box center [680, 310] width 10 height 10
click at [159, 29] on span "MM112025" at bounding box center [165, 33] width 56 height 9
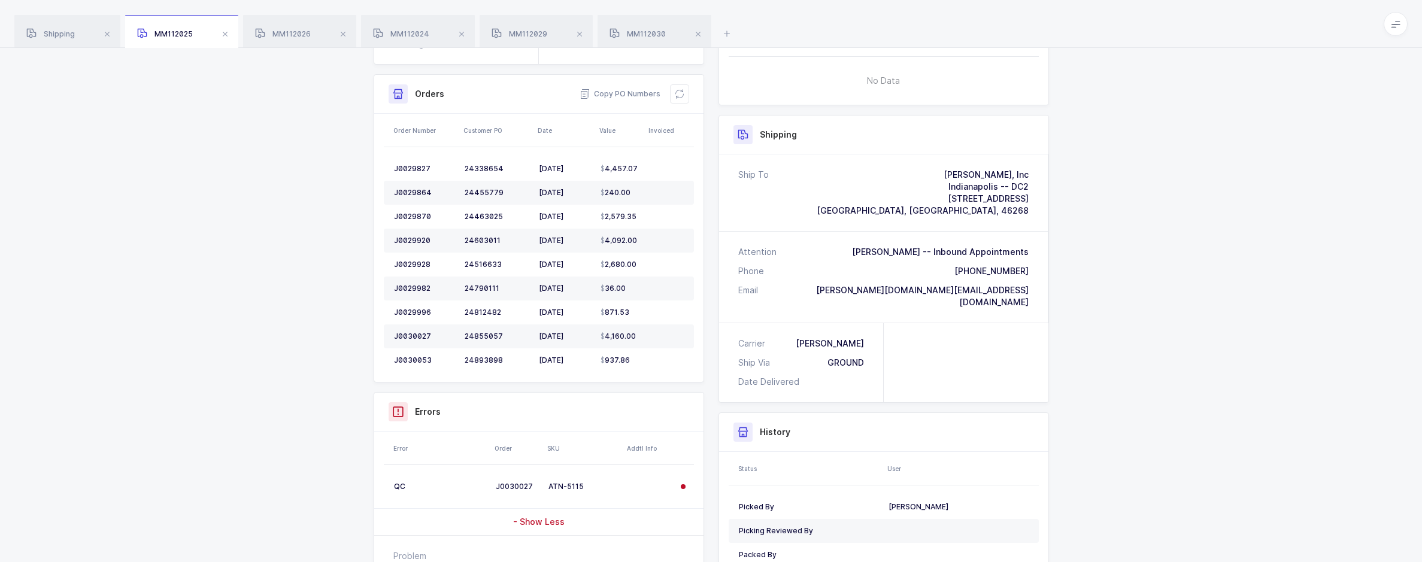
scroll to position [239, 0]
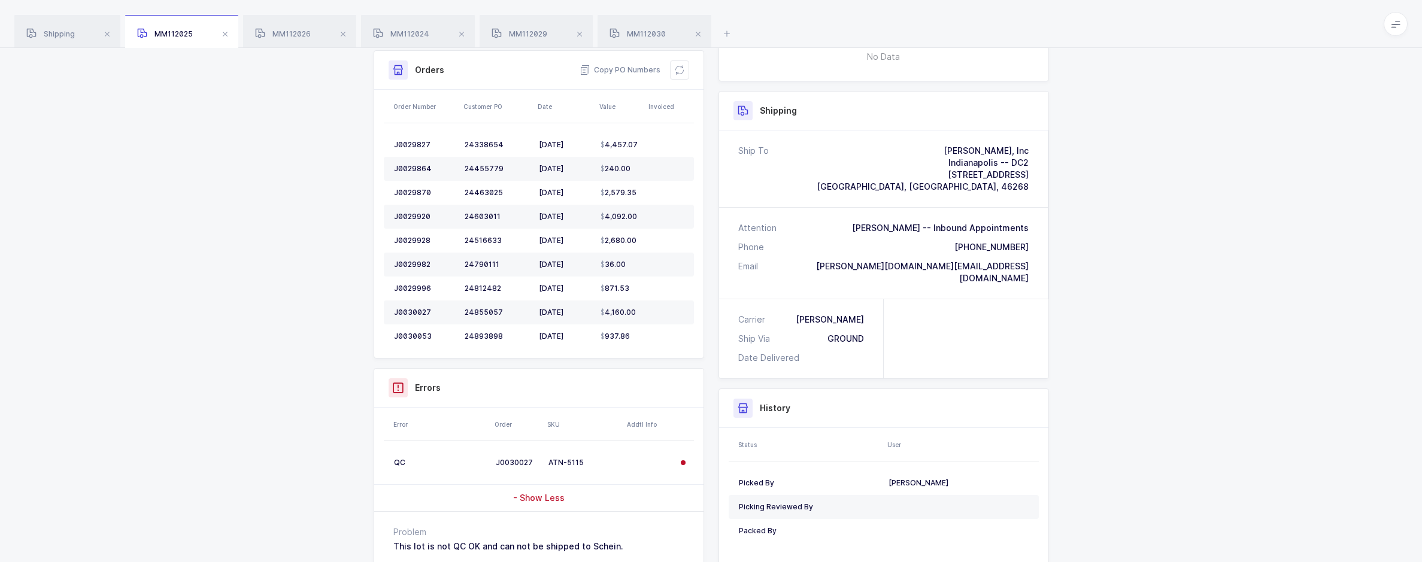
click at [1179, 354] on div "Shipment Info Shipment Number MM112025 Status Picking Customer Henry Schein USA…" at bounding box center [711, 298] width 1422 height 715
click at [1220, 172] on div "Shipment Info Shipment Number MM112025 Status Picking Customer Henry Schein USA…" at bounding box center [711, 298] width 1422 height 715
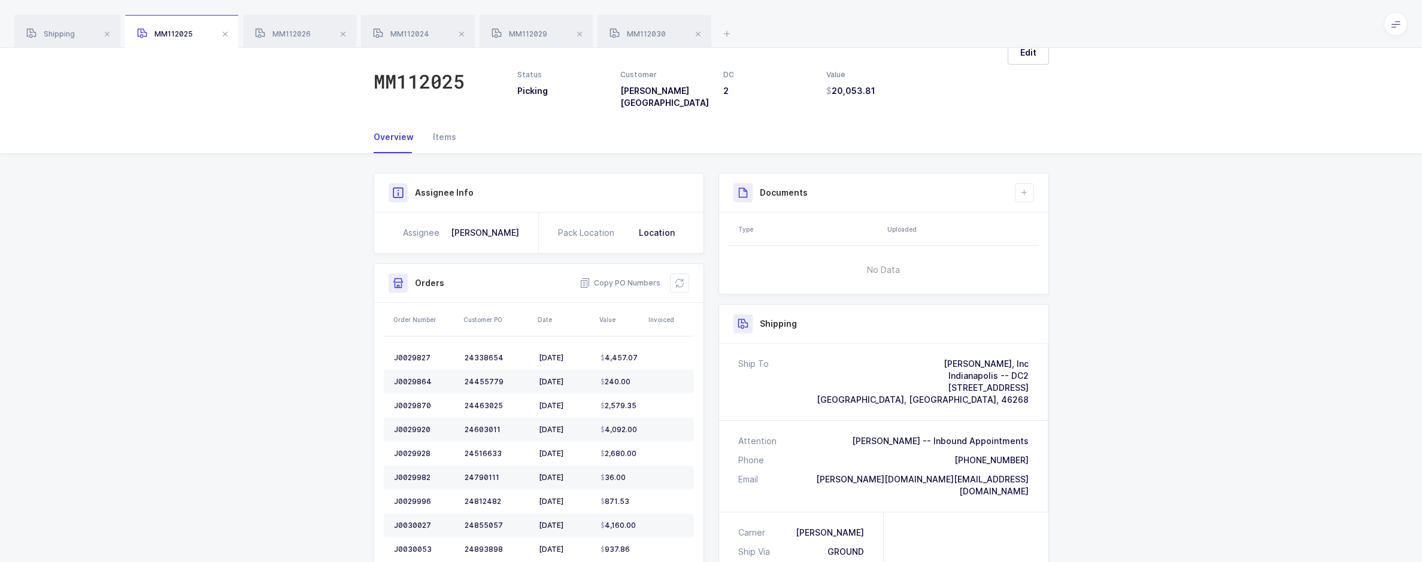
scroll to position [26, 0]
click at [675, 279] on icon at bounding box center [680, 284] width 10 height 10
click at [302, 31] on span "MM112026" at bounding box center [283, 33] width 56 height 9
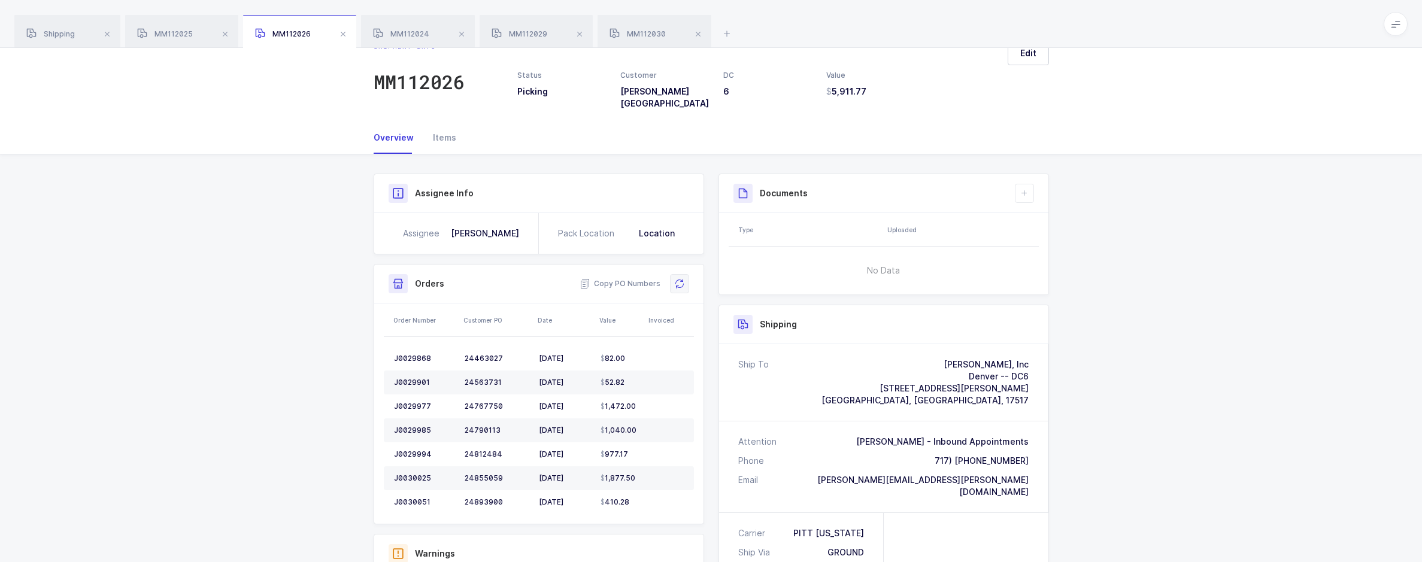
click at [675, 279] on icon at bounding box center [680, 284] width 10 height 10
click at [444, 39] on div "MM112024" at bounding box center [418, 32] width 114 height 34
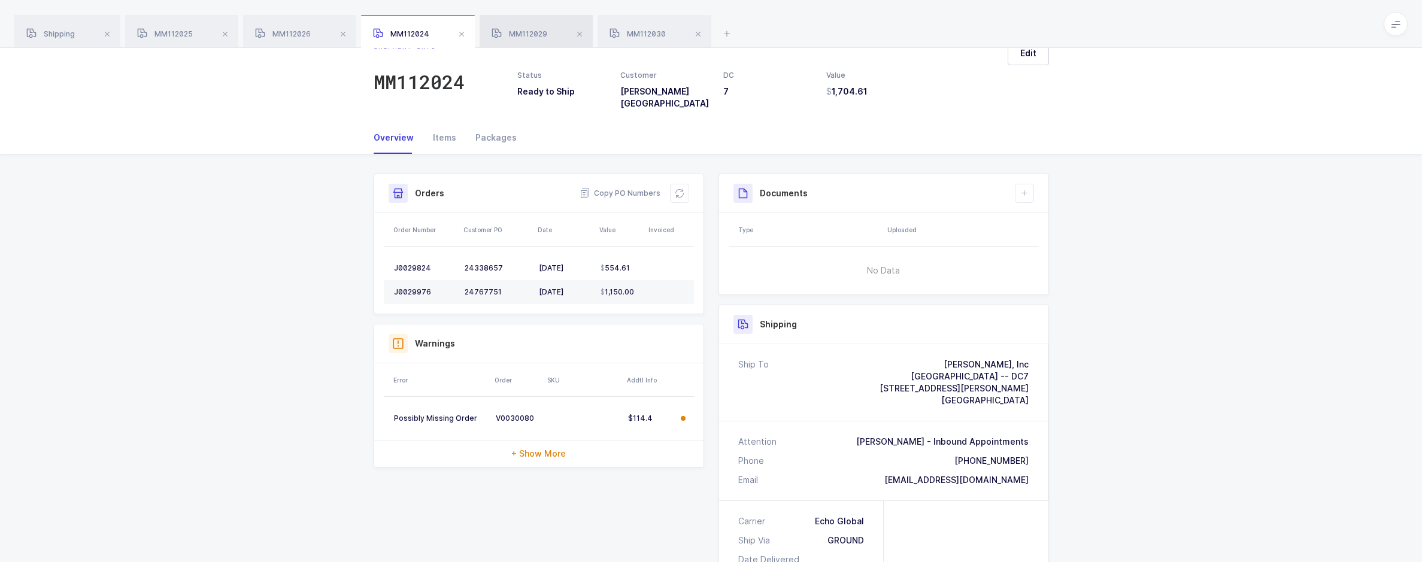
click at [550, 44] on div "MM112029" at bounding box center [535, 32] width 113 height 34
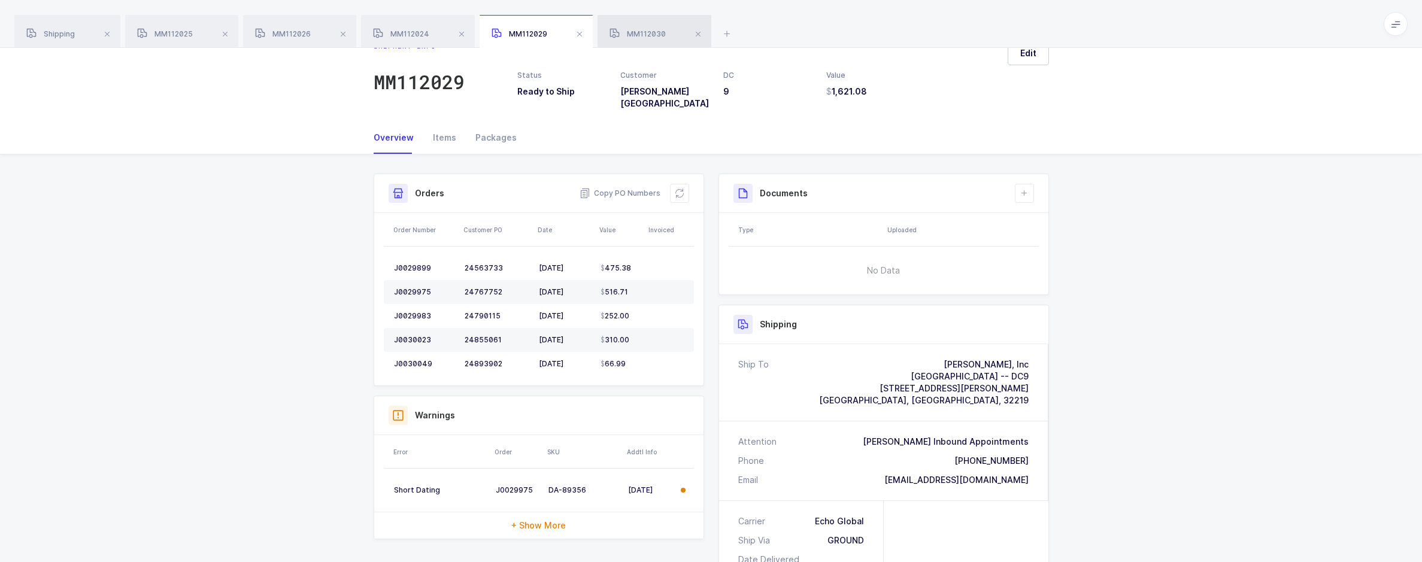
click at [646, 43] on div "MM112030" at bounding box center [654, 32] width 114 height 34
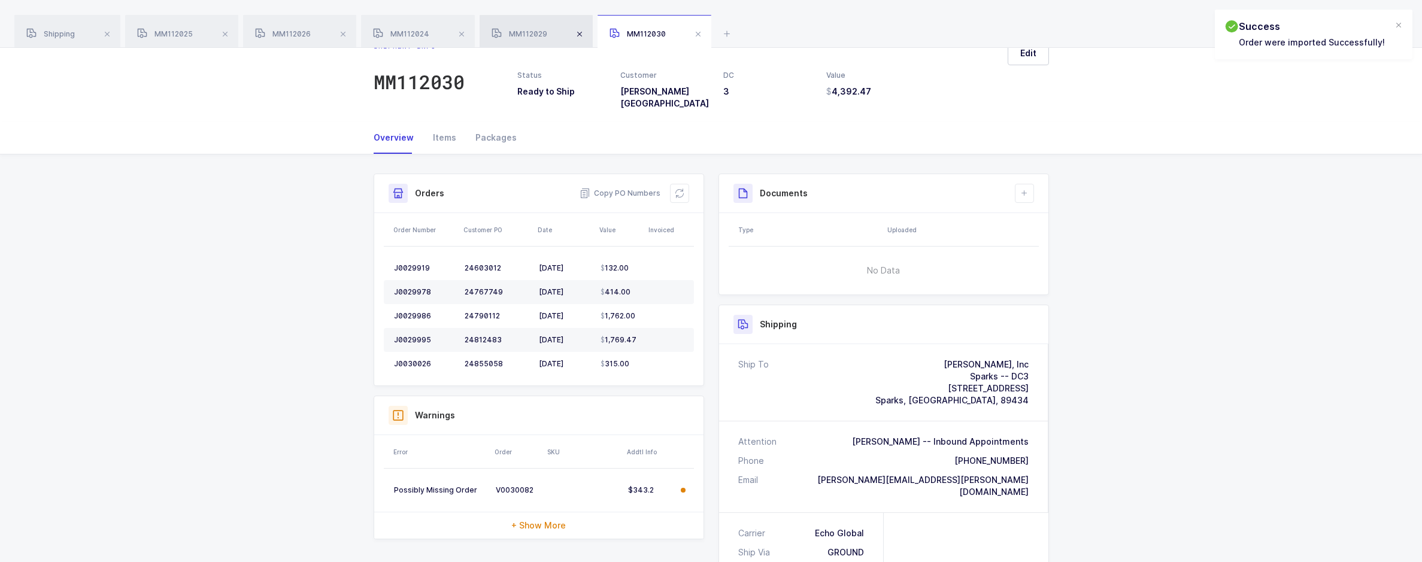
click at [585, 36] on span at bounding box center [579, 34] width 14 height 14
click at [585, 36] on span at bounding box center [580, 34] width 14 height 14
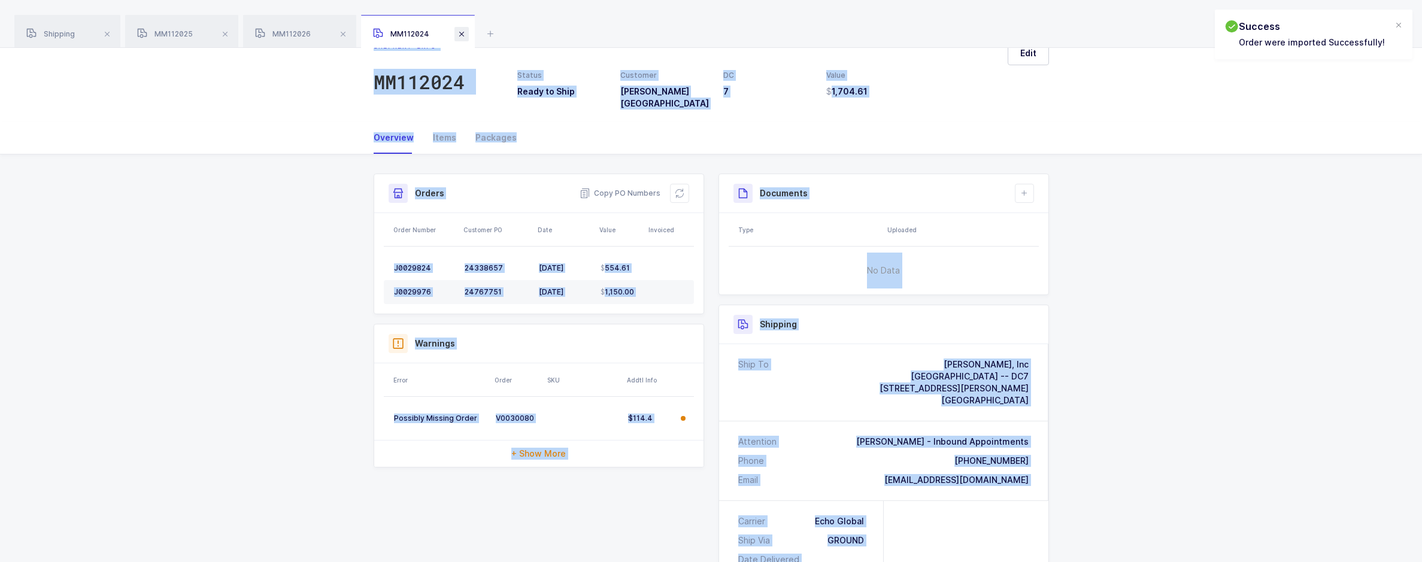
click at [464, 34] on span at bounding box center [461, 34] width 14 height 14
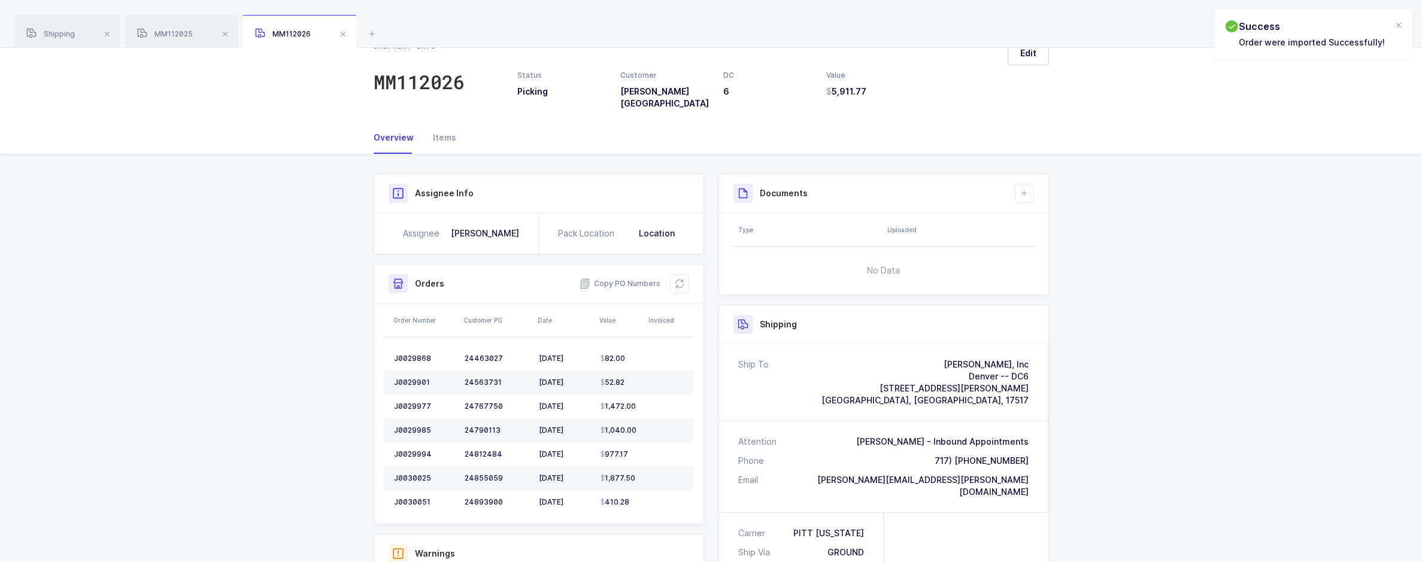
click at [314, 122] on div "Overview Items" at bounding box center [711, 138] width 1422 height 33
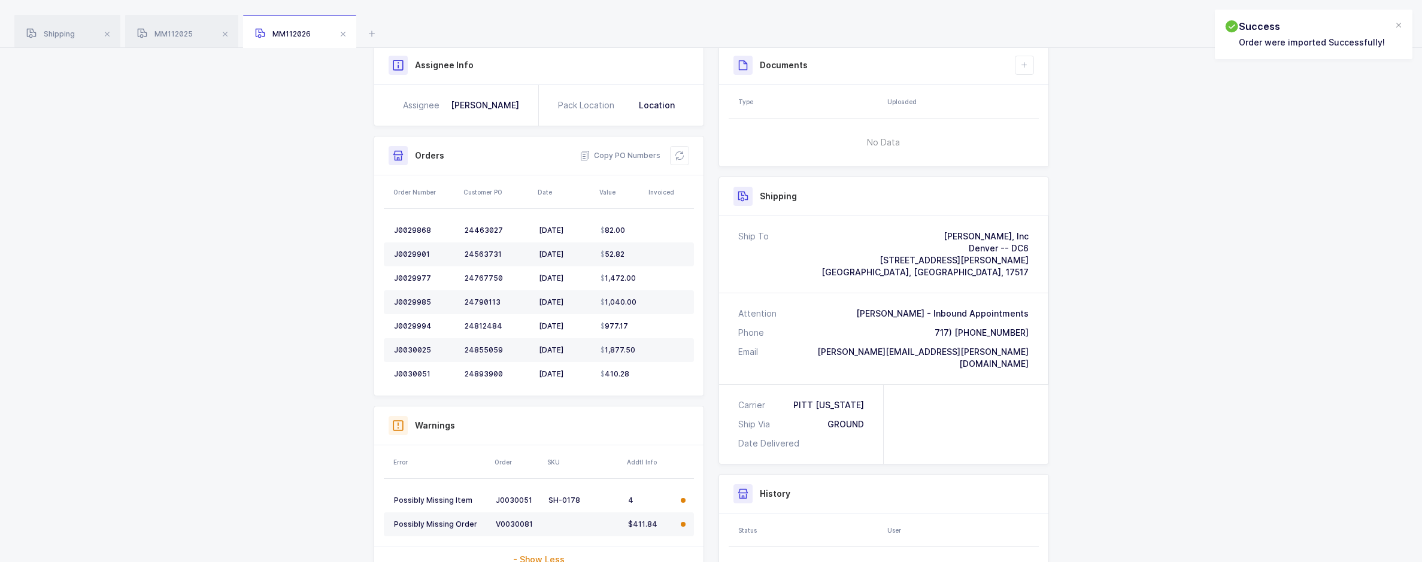
scroll to position [26, 0]
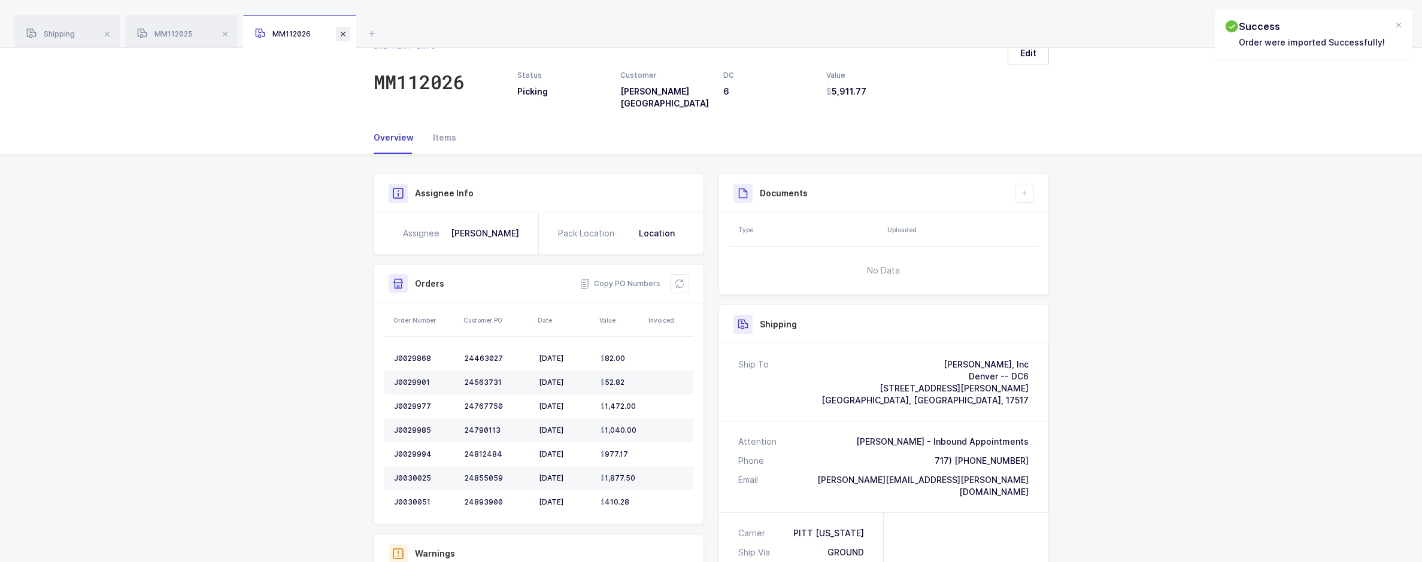
click at [348, 34] on span at bounding box center [343, 34] width 14 height 14
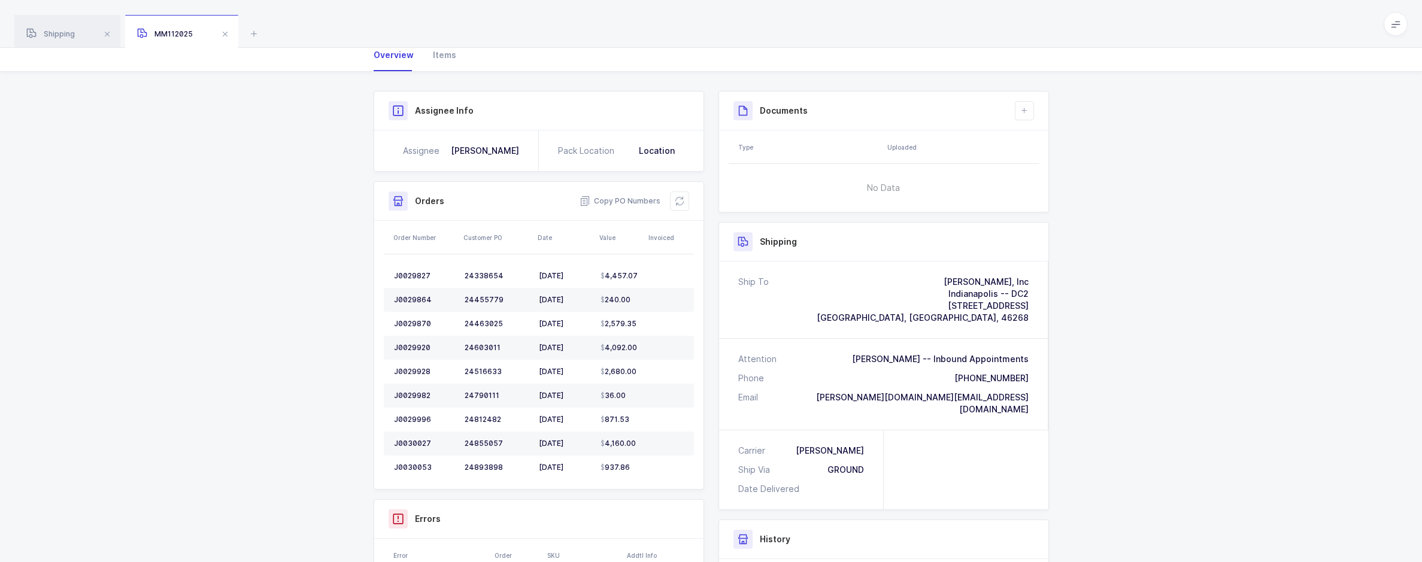
scroll to position [86, 0]
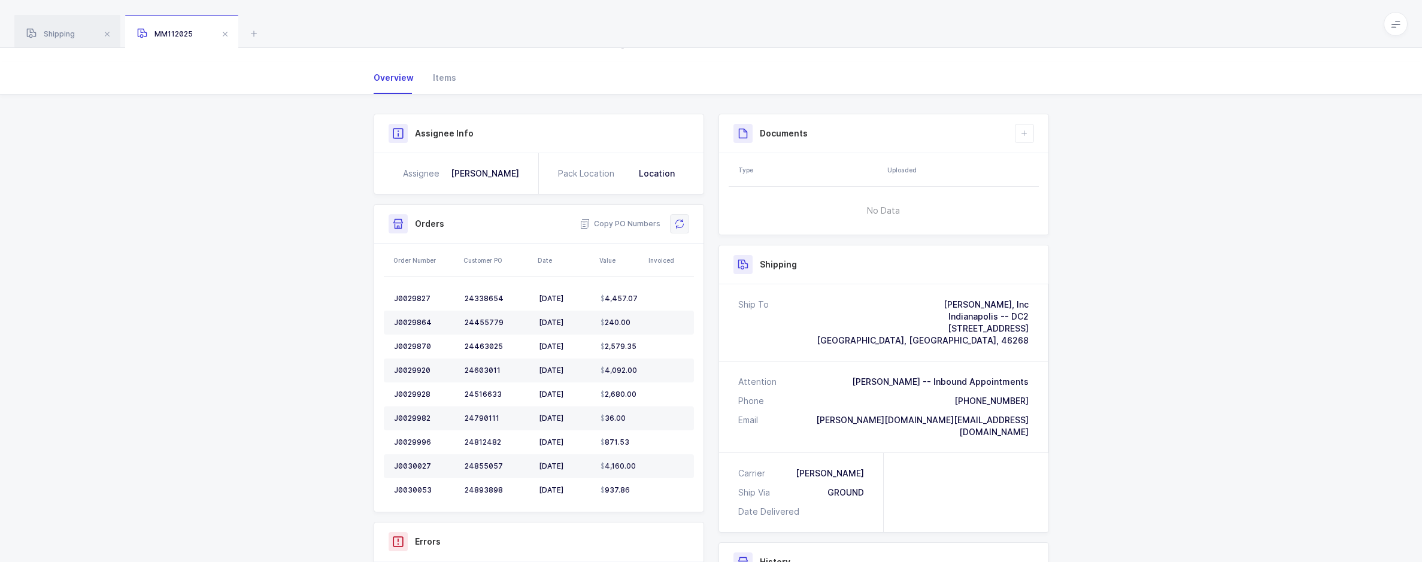
click at [671, 221] on button at bounding box center [679, 223] width 19 height 19
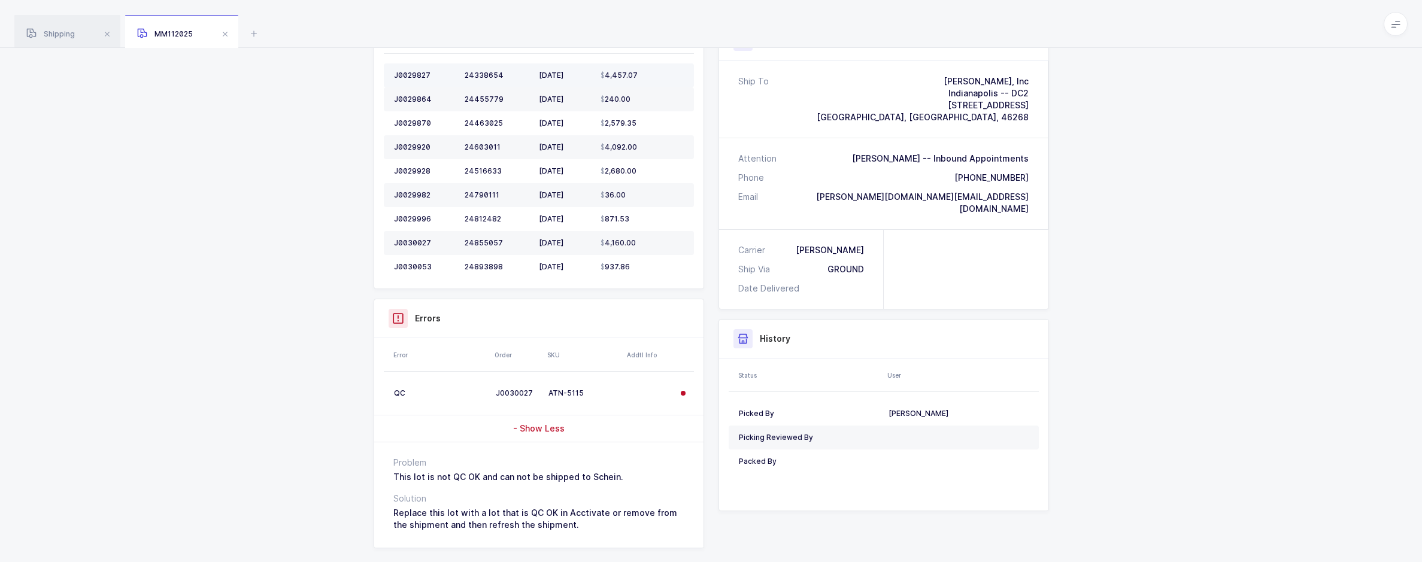
scroll to position [325, 0]
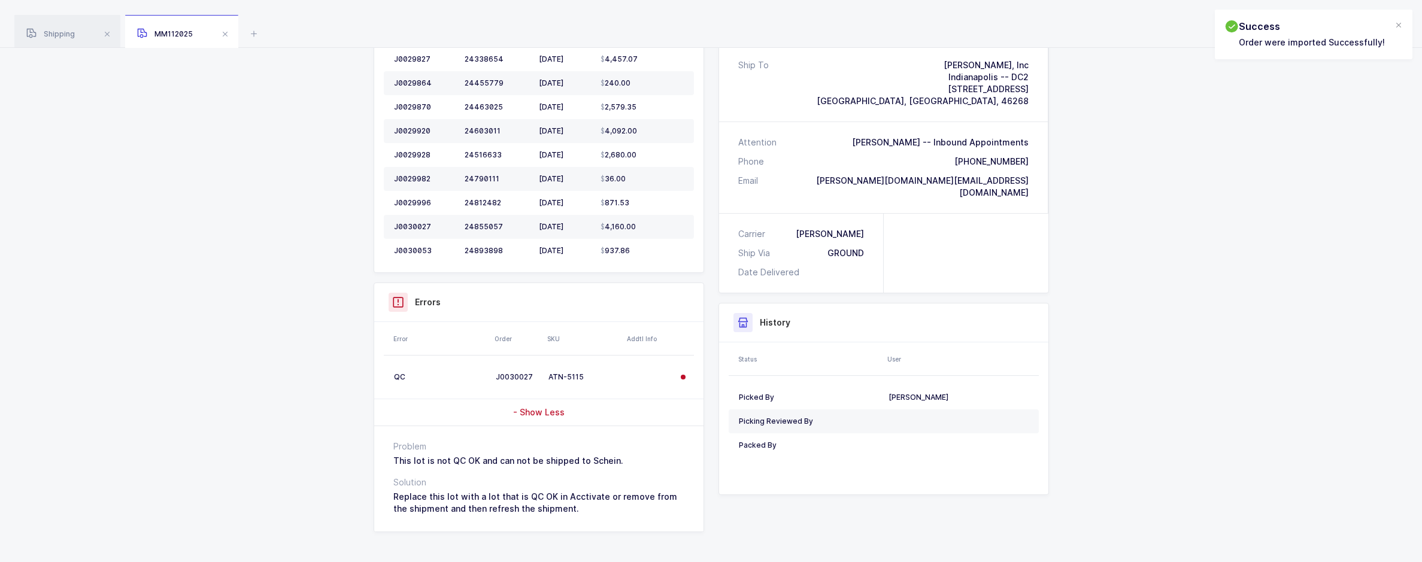
click at [1217, 386] on div "Shipment Info Shipment Number MM112025 Status Picking Customer Henry Schein USA…" at bounding box center [711, 212] width 1422 height 715
click at [1194, 287] on div "Shipment Info Shipment Number MM112025 Status Picking Customer Henry Schein USA…" at bounding box center [711, 212] width 1422 height 715
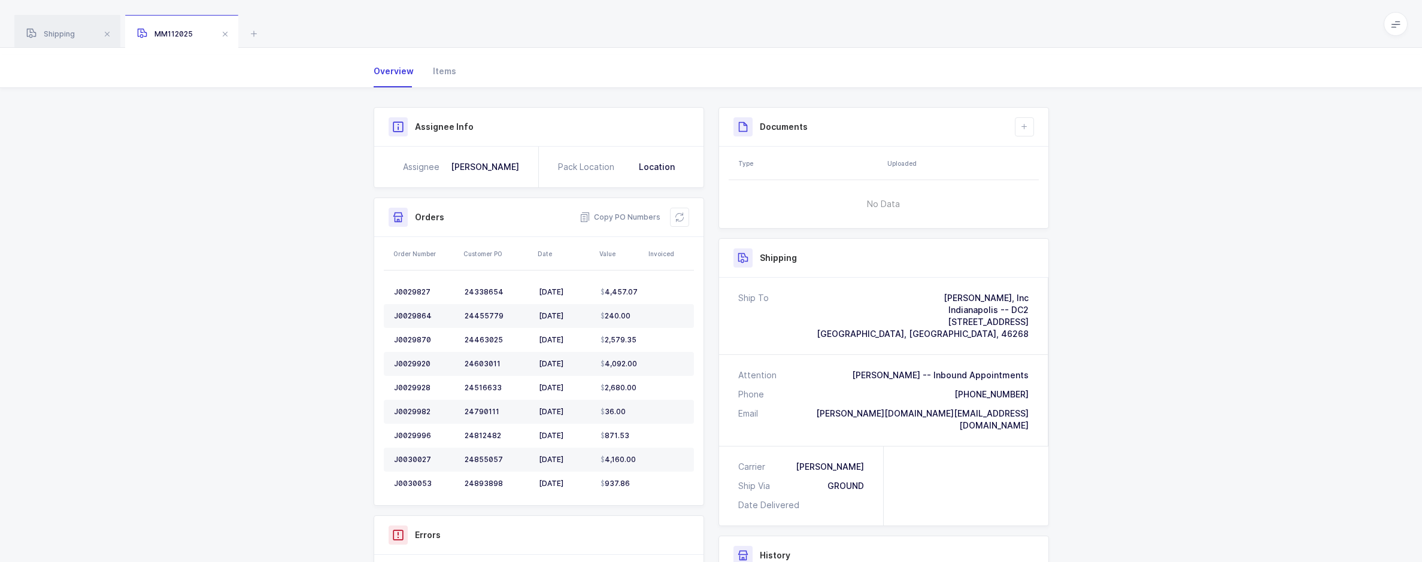
scroll to position [0, 0]
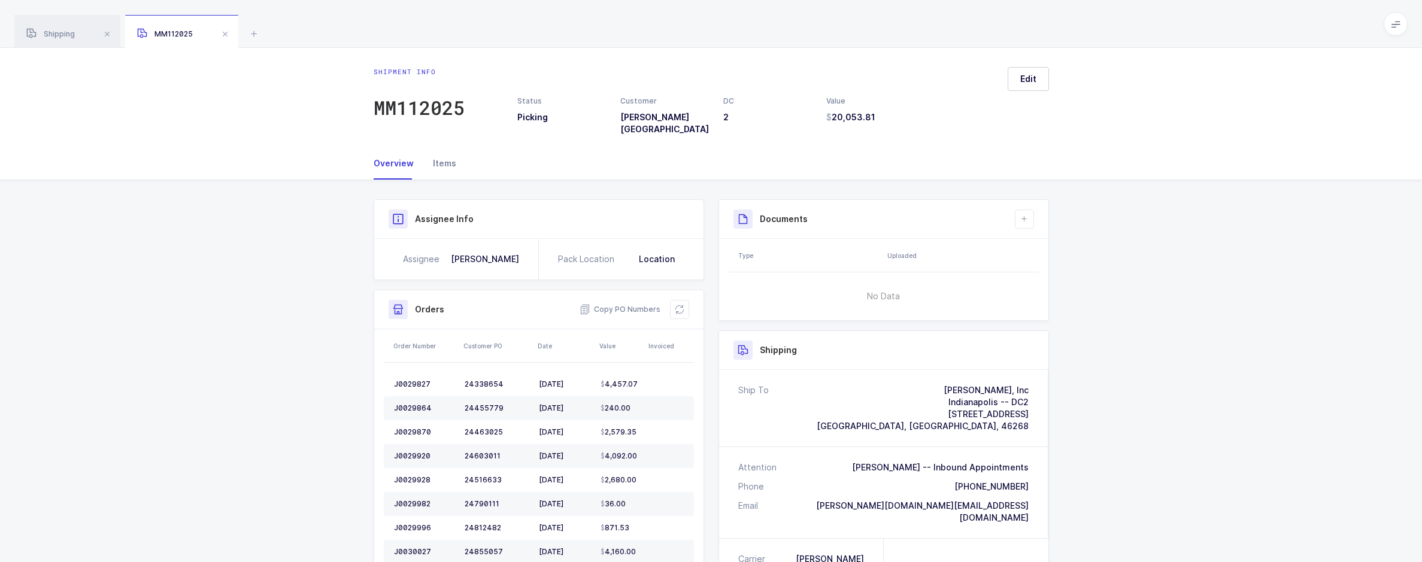
click at [438, 157] on div "Items" at bounding box center [439, 163] width 33 height 32
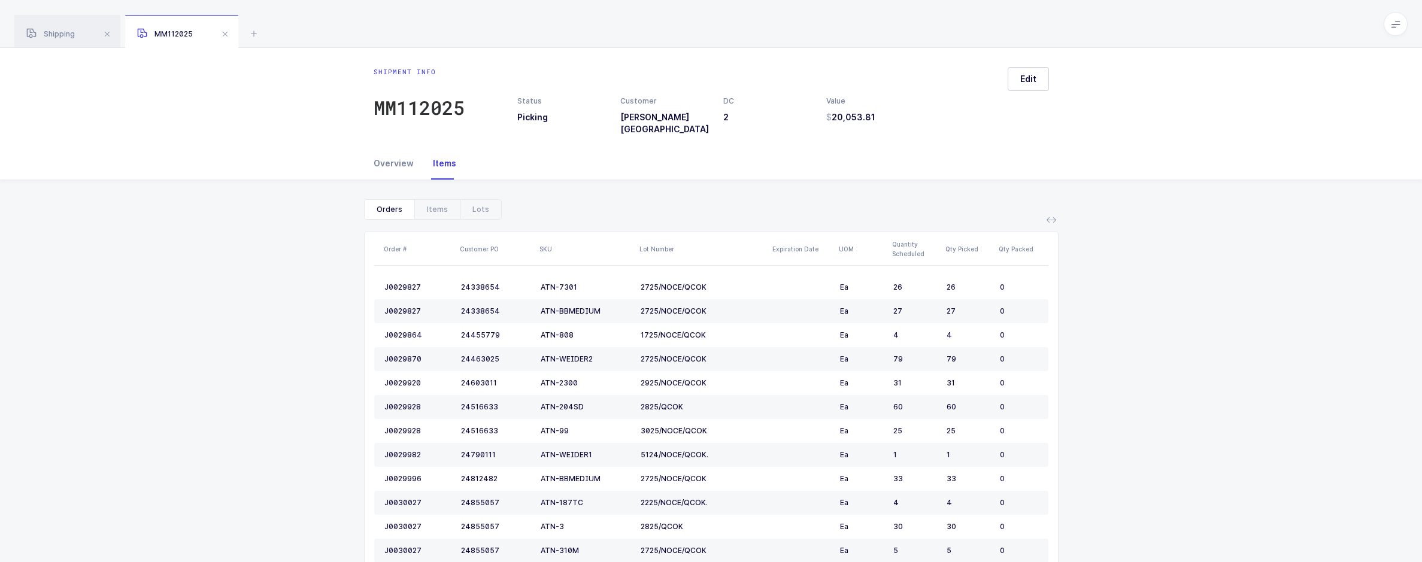
click at [403, 158] on div "Overview" at bounding box center [399, 163] width 50 height 32
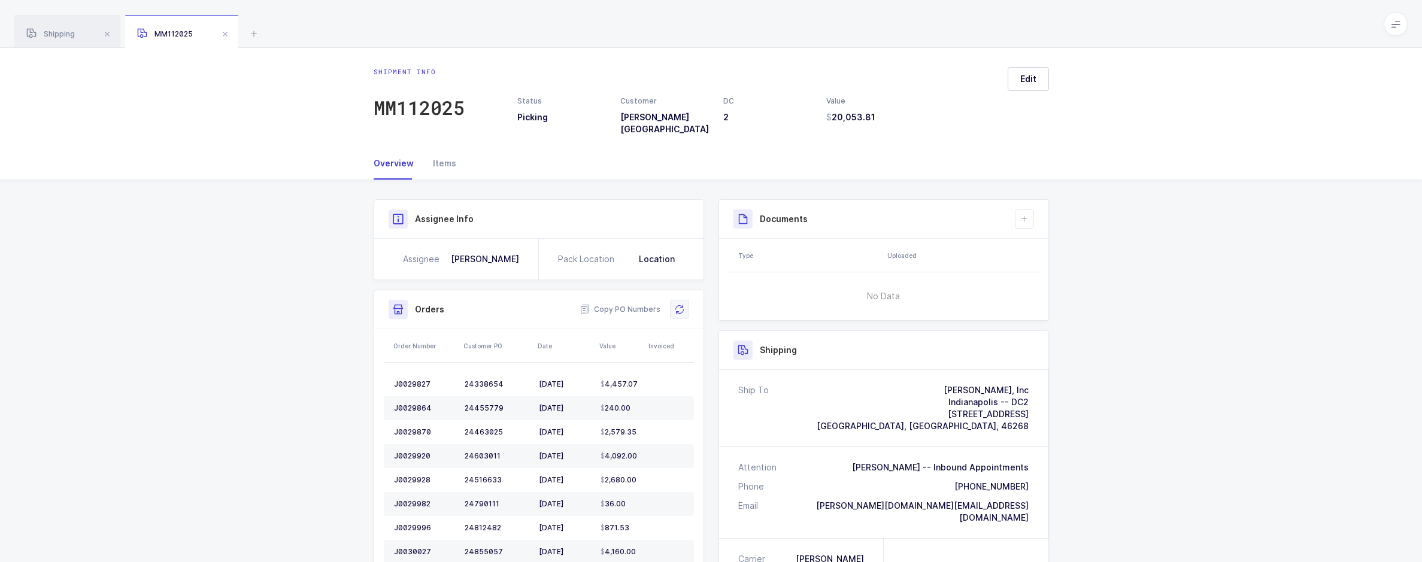
click at [683, 306] on button at bounding box center [679, 309] width 19 height 19
